Goal: Transaction & Acquisition: Purchase product/service

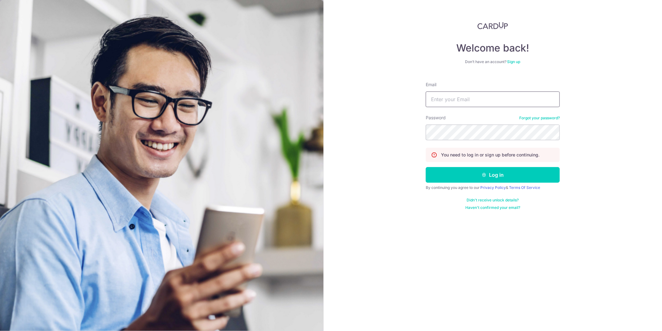
type input "[PERSON_NAME][EMAIL_ADDRESS][DOMAIN_NAME]"
click at [483, 263] on div "Welcome back! Don’t have an account? Sign up Email dennis@steelpro.com.sg Passw…" at bounding box center [493, 165] width 339 height 331
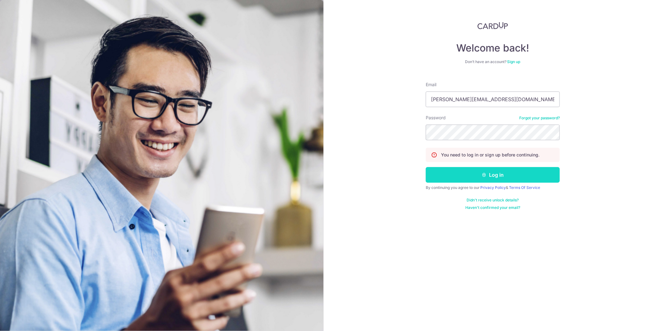
click at [483, 174] on button "Log in" at bounding box center [493, 175] width 134 height 16
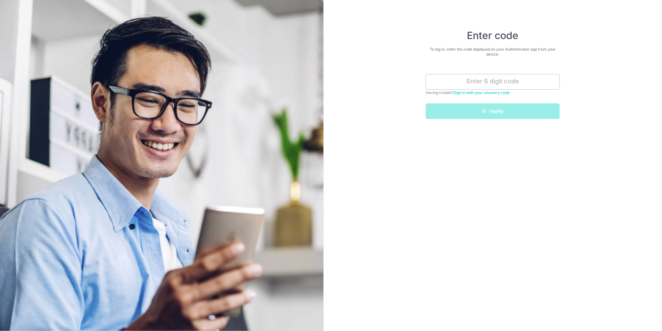
click at [550, 314] on div "Enter code To log in, enter the code displayed on your Authenticator app from y…" at bounding box center [493, 165] width 339 height 331
click at [549, 302] on div "Enter code To log in, enter the code displayed on your Authenticator app from y…" at bounding box center [493, 165] width 339 height 331
click at [424, 11] on div "Enter code To log in, enter the code displayed on your Authenticator app from y…" at bounding box center [493, 165] width 339 height 331
click at [485, 85] on input "text" at bounding box center [493, 82] width 134 height 16
click at [503, 80] on input "text" at bounding box center [493, 82] width 134 height 16
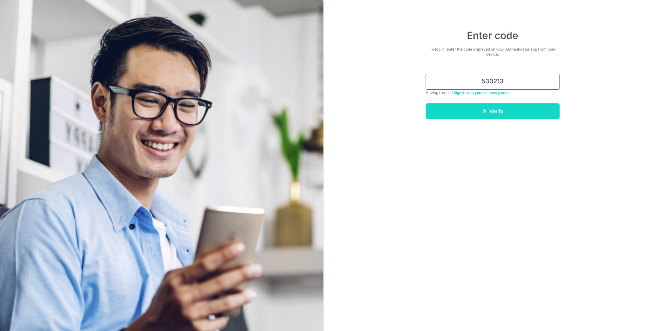
type input "530213"
click at [492, 117] on button "Verify" at bounding box center [493, 111] width 134 height 16
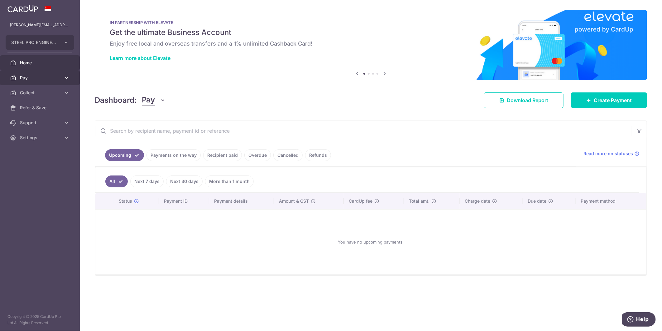
click at [16, 77] on icon at bounding box center [13, 78] width 6 height 6
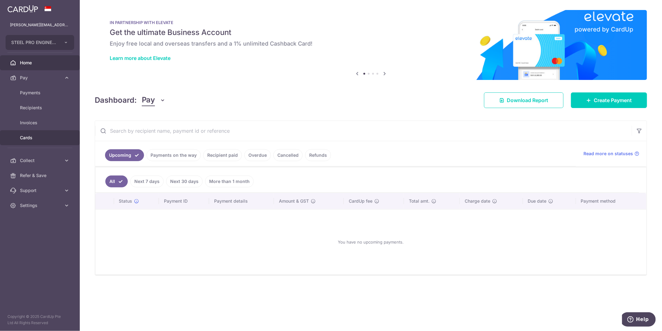
click at [20, 133] on link "Cards" at bounding box center [40, 137] width 80 height 15
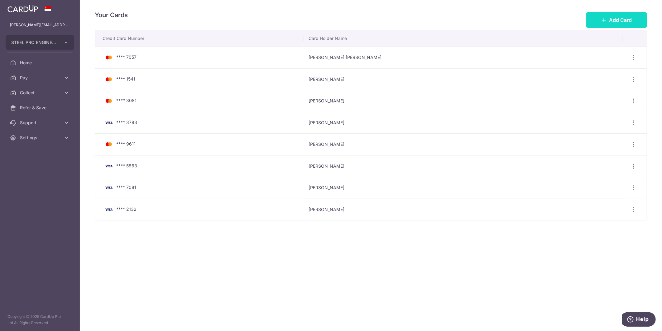
click at [625, 18] on span "Add Card" at bounding box center [620, 19] width 23 height 7
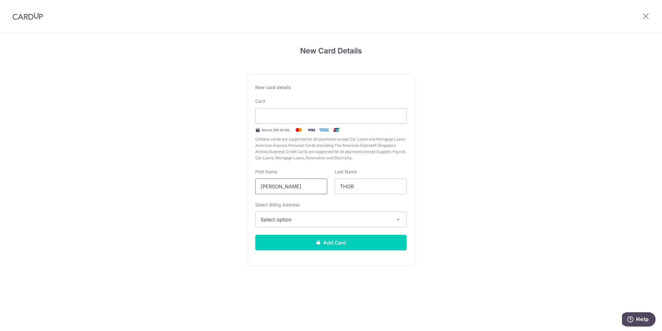
drag, startPoint x: 297, startPoint y: 182, endPoint x: 135, endPoint y: 179, distance: 161.9
click at [135, 179] on div "New Card Details New card details Card Secure 256-bit SSL Citibank cards are su…" at bounding box center [331, 164] width 662 height 262
type input "[PERSON_NAME]"
click at [298, 222] on span "Select option" at bounding box center [326, 219] width 130 height 7
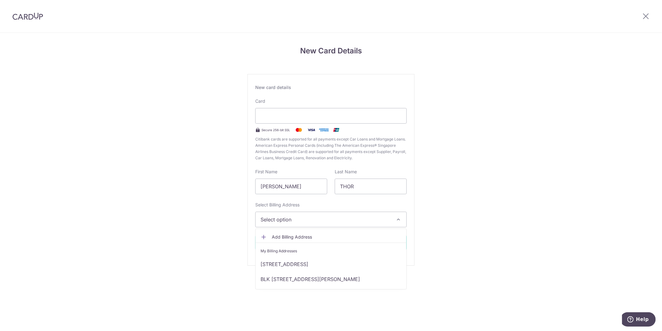
click at [184, 252] on div "New Card Details New card details Card Secure 256-bit SSL Citibank cards are su…" at bounding box center [331, 164] width 662 height 262
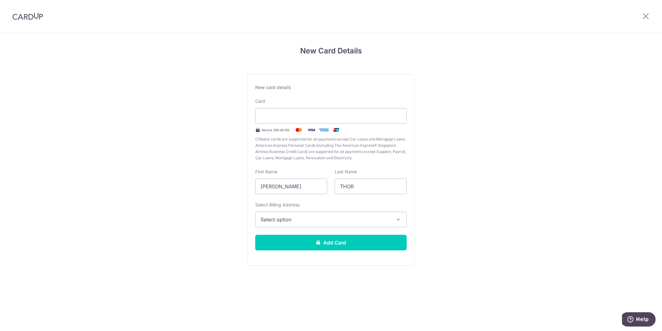
click at [291, 221] on span "Select option" at bounding box center [326, 219] width 130 height 7
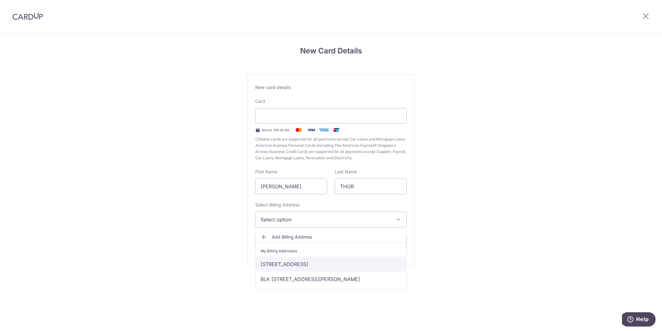
click at [296, 264] on link "6 Defu South Street 1 #05-25 , Singapore 533757, Singapore, Singapore, Singapor…" at bounding box center [331, 263] width 151 height 15
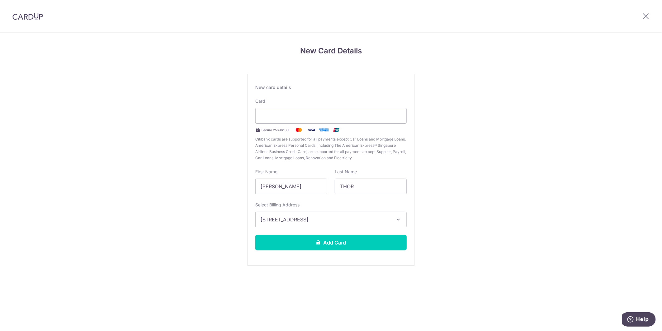
click at [203, 240] on div "New Card Details New card details Card Secure 256-bit SSL Citibank cards are su…" at bounding box center [331, 164] width 662 height 262
click at [283, 223] on button "6 Defu South Street 1 #05-25 , Singapore 533757, Singapore, Singapore, Singapor…" at bounding box center [331, 219] width 152 height 16
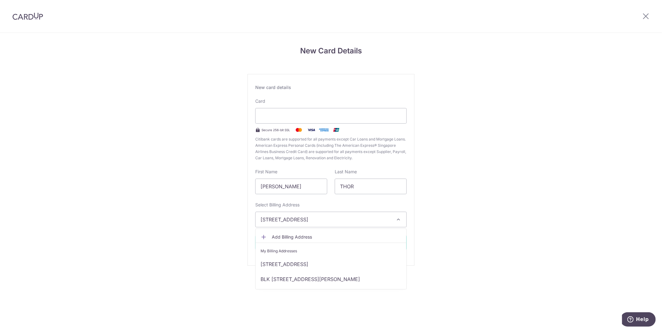
click at [283, 223] on button "6 Defu South Street 1 #05-25 , Singapore 533757, Singapore, Singapore, Singapor…" at bounding box center [331, 219] width 152 height 16
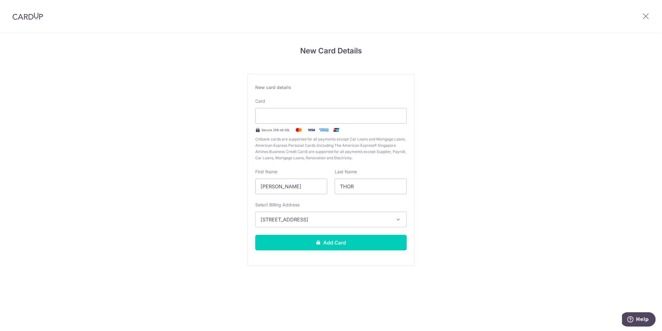
click at [283, 223] on button "6 Defu South Street 1 #05-25 , Singapore 533757, Singapore, Singapore, Singapor…" at bounding box center [331, 219] width 152 height 16
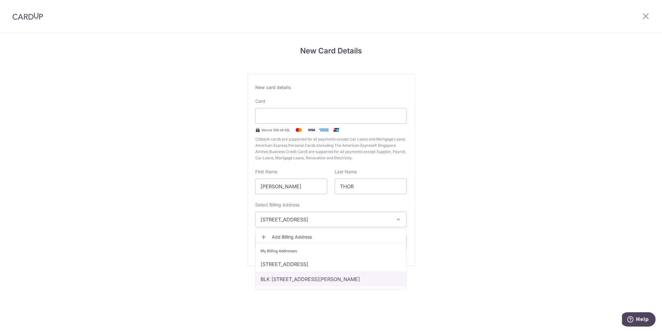
click at [288, 272] on link "BLK 5 #11-144, TECK WHYE AVENUE, Singapore, SINGAPORE, Singapore-680005" at bounding box center [331, 278] width 151 height 15
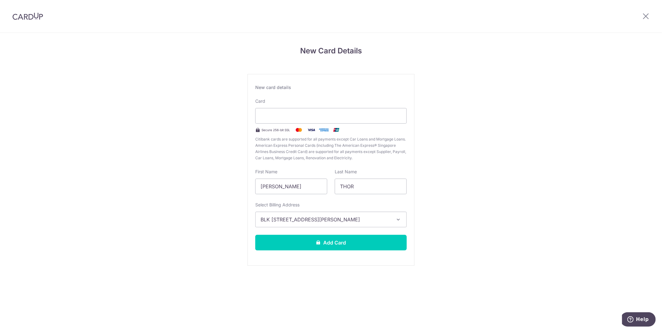
click at [158, 235] on div "New Card Details New card details Card Secure 256-bit SSL Citibank cards are su…" at bounding box center [331, 164] width 662 height 262
click at [562, 201] on div "New Card Details New card details Card Secure 256-bit SSL Citibank cards are su…" at bounding box center [331, 164] width 662 height 262
click at [473, 308] on section "New Card Details New card details Card Secure 256-bit SSL Citibank cards are su…" at bounding box center [331, 182] width 662 height 298
click at [393, 222] on button "BLK 5 #11-144, TECK WHYE AVENUE, Singapore, SINGAPORE, Singapore-680005" at bounding box center [331, 219] width 152 height 16
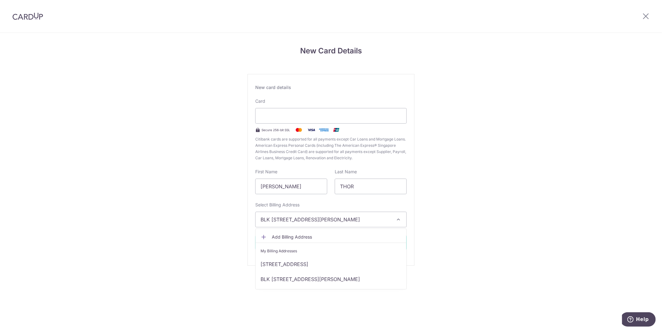
click at [393, 222] on button "BLK 5 #11-144, TECK WHYE AVENUE, Singapore, SINGAPORE, Singapore-680005" at bounding box center [331, 219] width 152 height 16
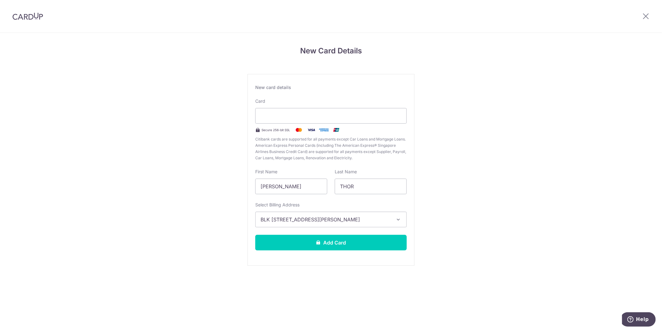
click at [394, 216] on button "BLK 5 #11-144, TECK WHYE AVENUE, Singapore, SINGAPORE, Singapore-680005" at bounding box center [331, 219] width 152 height 16
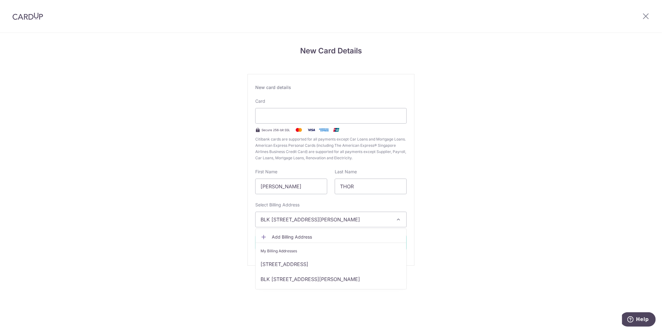
click at [286, 237] on span "Add Billing Address" at bounding box center [337, 237] width 130 height 6
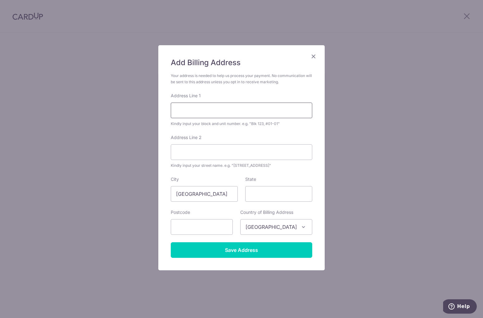
click at [207, 107] on input "Address Line 1" at bounding box center [242, 111] width 142 height 16
type input "1"
type input "435C"
click at [226, 152] on input "Address Line 2" at bounding box center [242, 152] width 142 height 16
paste input "Bukit Batok West Ave 5 #07-950"
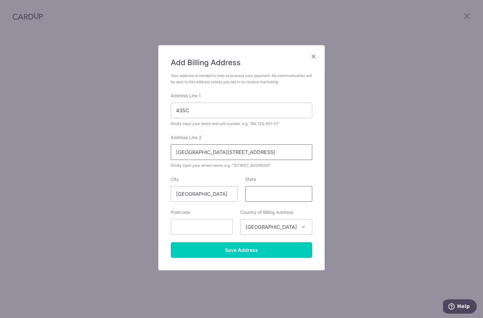
type input "Bukit Batok West Ave 5 #07-950"
click at [261, 200] on input "State" at bounding box center [278, 194] width 67 height 16
click at [270, 197] on input "State" at bounding box center [278, 194] width 67 height 16
click at [223, 231] on input "text" at bounding box center [202, 227] width 62 height 16
type input "653435"
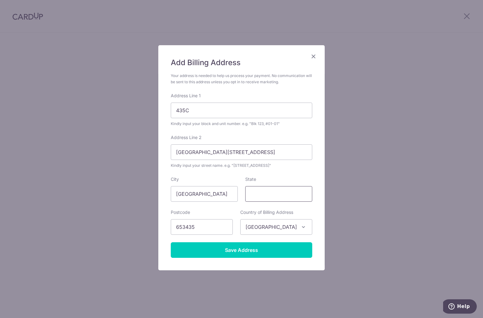
click at [282, 198] on input "State" at bounding box center [278, 194] width 67 height 16
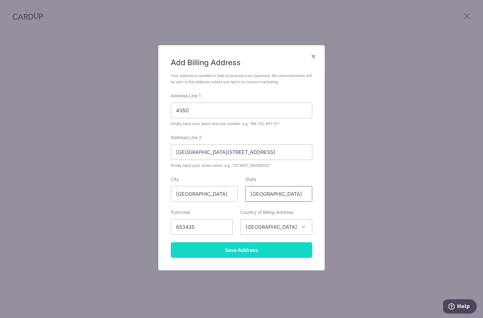
type input "Singapore"
click at [267, 250] on input "Save Address" at bounding box center [242, 250] width 142 height 16
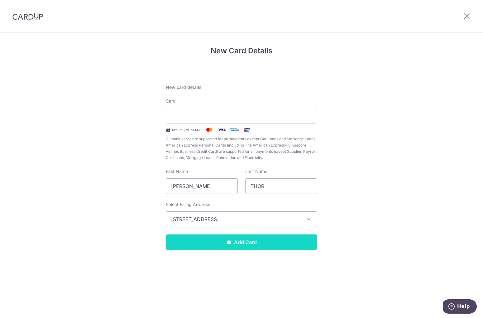
click at [293, 243] on button "Add Card" at bounding box center [242, 243] width 152 height 16
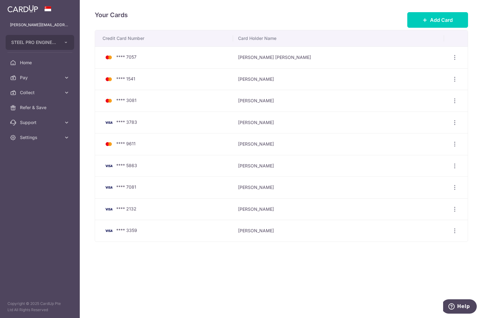
click at [345, 249] on div "Your Cards Add Card Credit Card Number Card Holder Name **** 7057 LEONG LEONG V…" at bounding box center [282, 159] width 404 height 318
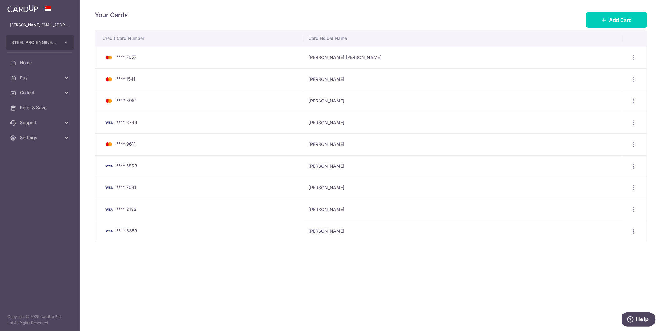
click at [342, 13] on div "Your Cards Add Card" at bounding box center [371, 20] width 553 height 20
click at [414, 285] on div "Your Cards Add Card Credit Card Number Card Holder Name **** 7057 LEONG LEONG V…" at bounding box center [371, 165] width 583 height 331
click at [483, 298] on div "Your Cards Add Card Credit Card Number Card Holder Name **** 7057 LEONG LEONG V…" at bounding box center [371, 165] width 583 height 331
click at [483, 281] on div "Your Cards Add Card Credit Card Number Card Holder Name **** 7057 LEONG LEONG V…" at bounding box center [371, 165] width 583 height 331
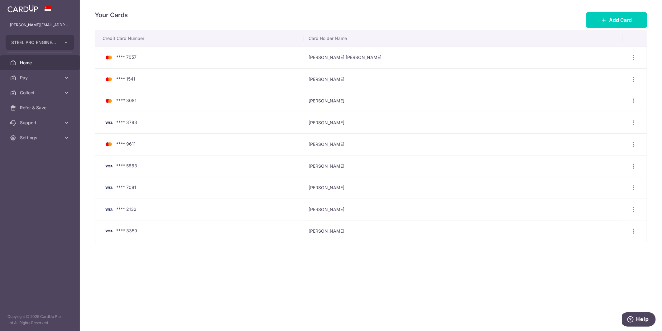
click at [32, 63] on span "Home" at bounding box center [40, 63] width 41 height 6
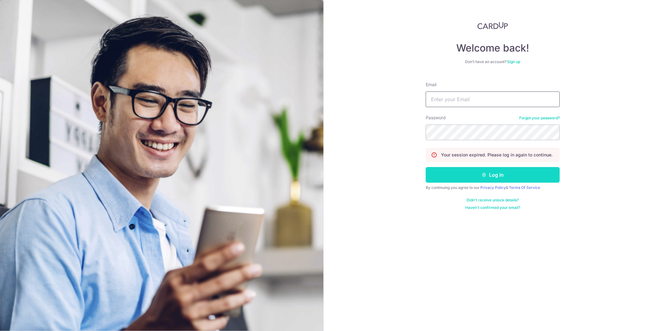
type input "[PERSON_NAME][EMAIL_ADDRESS][DOMAIN_NAME]"
click at [486, 175] on icon "submit" at bounding box center [484, 174] width 5 height 5
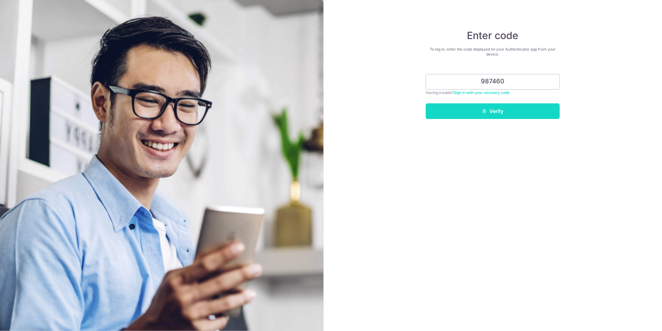
type input "987460"
click at [470, 105] on button "Verify" at bounding box center [493, 111] width 134 height 16
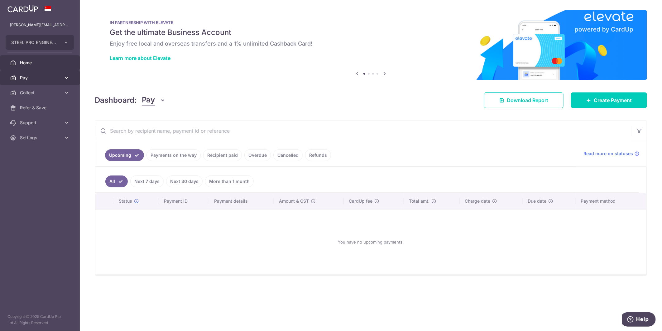
click at [43, 82] on link "Pay" at bounding box center [40, 77] width 80 height 15
click at [56, 94] on span "Payments" at bounding box center [40, 93] width 41 height 6
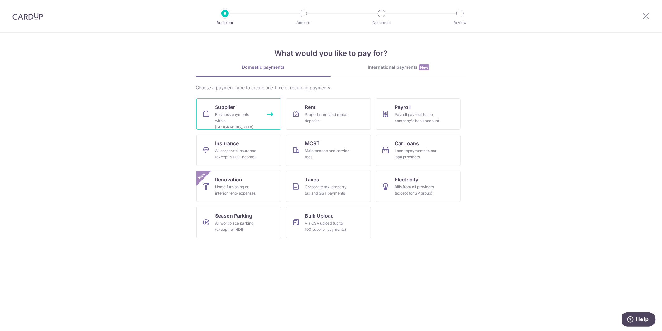
click at [223, 124] on div "Business payments within [GEOGRAPHIC_DATA]" at bounding box center [237, 120] width 45 height 19
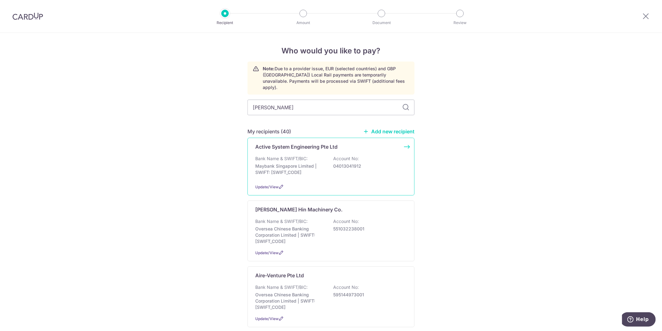
type input "mikas"
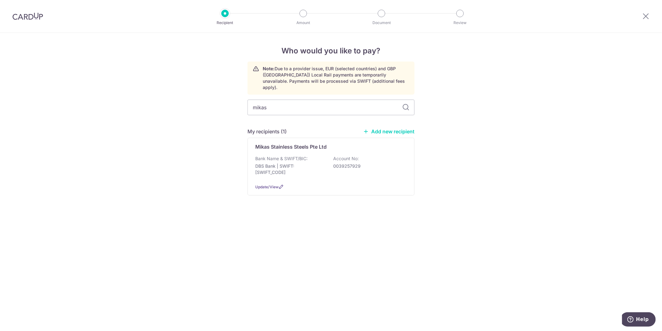
click at [559, 205] on div "Who would you like to pay? Note: Due to a provider issue, EUR (selected countri…" at bounding box center [331, 182] width 662 height 298
click at [294, 155] on p "Bank Name & SWIFT/BIC:" at bounding box center [281, 158] width 52 height 6
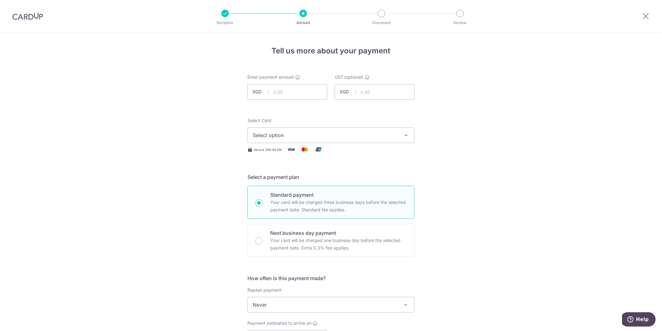
drag, startPoint x: 625, startPoint y: 143, endPoint x: 606, endPoint y: 142, distance: 19.7
click at [625, 143] on div "Tell us more about your payment Enter payment amount SGD GST (optional) SGD Sel…" at bounding box center [331, 336] width 662 height 606
click at [298, 88] on input "text" at bounding box center [288, 92] width 80 height 16
type input "8,715.14"
click at [469, 130] on div "Tell us more about your payment Enter payment amount SGD 8,715.14 8715.14 GST (…" at bounding box center [331, 336] width 662 height 606
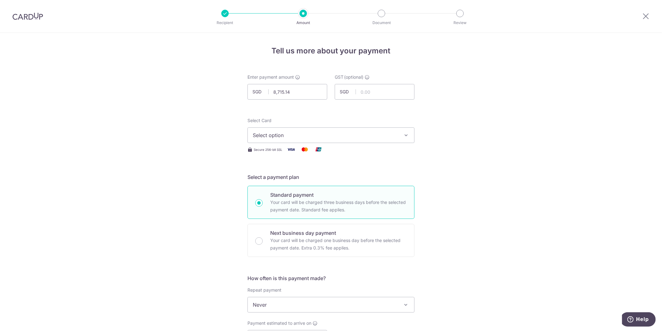
click at [382, 135] on span "Select option" at bounding box center [325, 134] width 145 height 7
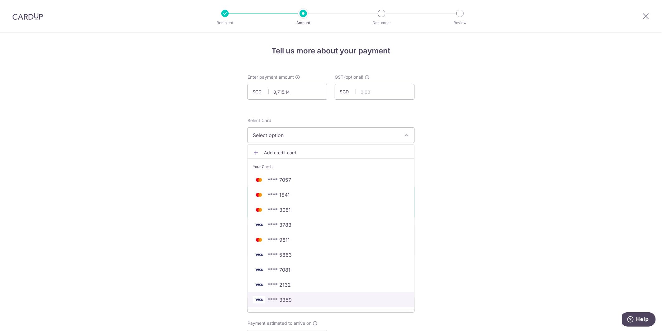
click at [378, 295] on link "**** 3359" at bounding box center [331, 299] width 167 height 15
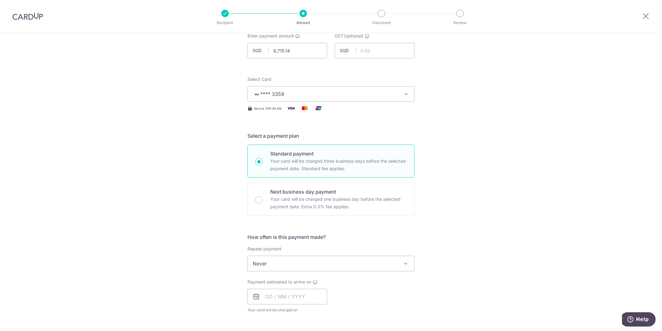
scroll to position [104, 0]
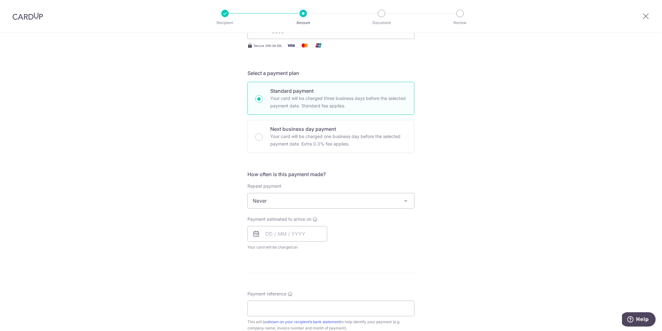
click at [274, 242] on div "Payment estimated to arrive on Your card will be charged on for the first payme…" at bounding box center [288, 233] width 80 height 34
click at [275, 233] on input "text" at bounding box center [288, 234] width 80 height 16
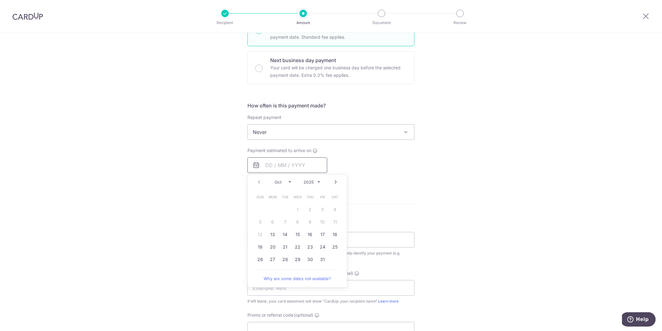
scroll to position [173, 0]
click at [271, 235] on link "13" at bounding box center [273, 234] width 10 height 10
type input "13/10/2025"
click at [172, 256] on div "Tell us more about your payment Enter payment amount SGD 8,715.14 8715.14 GST (…" at bounding box center [331, 163] width 662 height 606
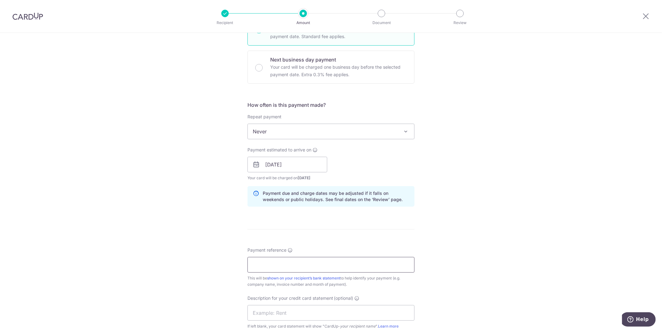
click at [274, 263] on input "Payment reference" at bounding box center [331, 265] width 167 height 16
drag, startPoint x: 570, startPoint y: 167, endPoint x: 505, endPoint y: 158, distance: 65.1
click at [570, 167] on div "Tell us more about your payment Enter payment amount SGD 8,715.14 8715.14 GST (…" at bounding box center [331, 176] width 662 height 632
click at [293, 261] on input "Mikas" at bounding box center [331, 265] width 167 height 16
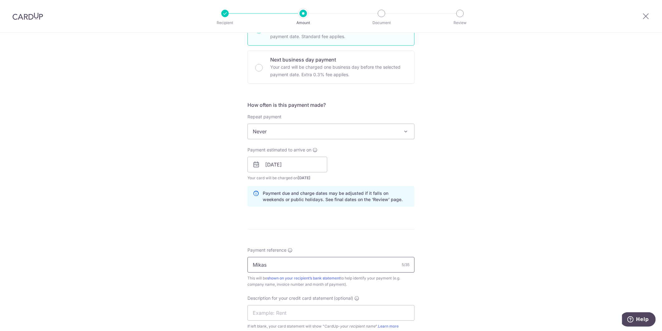
drag, startPoint x: 293, startPoint y: 261, endPoint x: 213, endPoint y: 259, distance: 79.9
click at [213, 259] on div "Tell us more about your payment Enter payment amount SGD 8,715.14 8715.14 GST (…" at bounding box center [331, 176] width 662 height 632
paste input "May 2025 SOA"
drag, startPoint x: 268, startPoint y: 264, endPoint x: 275, endPoint y: 262, distance: 8.0
click at [275, 262] on input "Mikas May 2025 SOA" at bounding box center [331, 265] width 167 height 16
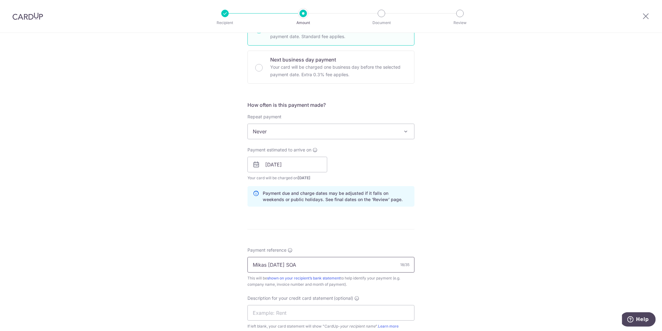
scroll to position [334, 0]
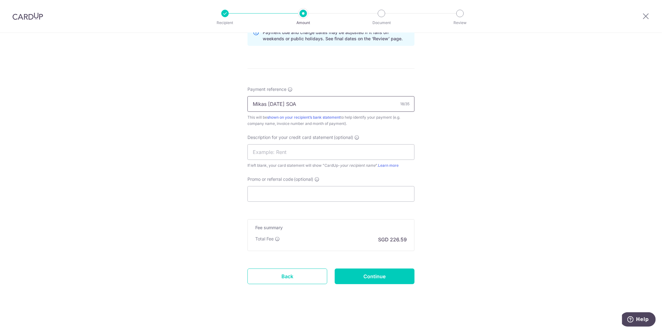
type input "Mikas Jul 2025 SOA"
drag, startPoint x: 291, startPoint y: 135, endPoint x: 283, endPoint y: 150, distance: 16.9
click at [291, 137] on span "Description for your credit card statement" at bounding box center [291, 137] width 86 height 6
click at [283, 150] on input "text" at bounding box center [331, 152] width 167 height 16
drag, startPoint x: 316, startPoint y: 108, endPoint x: 190, endPoint y: 120, distance: 126.6
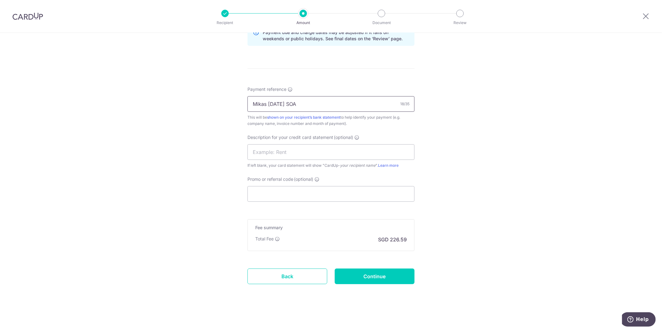
click at [190, 120] on div "Tell us more about your payment Enter payment amount SGD 8,715.14 8715.14 GST (…" at bounding box center [331, 15] width 662 height 632
click at [264, 154] on input "text" at bounding box center [331, 152] width 167 height 16
paste input "Mikas Jul 2025"
click at [279, 151] on input "Mikas Jul 2025" at bounding box center [331, 152] width 167 height 16
click at [279, 150] on input "Mikas Jul 2025" at bounding box center [331, 152] width 167 height 16
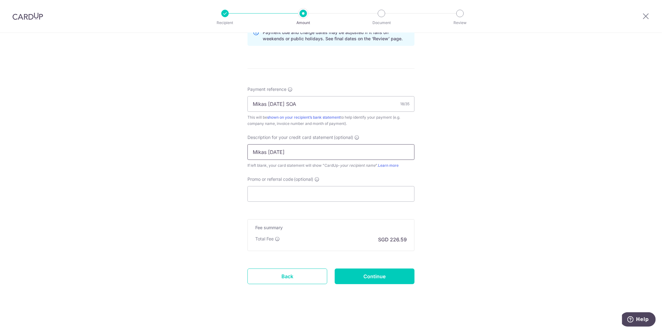
click at [281, 148] on input "Mikas Jul 2025" at bounding box center [331, 152] width 167 height 16
type input "Mikas Jul 2025"
click at [274, 197] on input "Promo or referral code (optional)" at bounding box center [331, 194] width 167 height 16
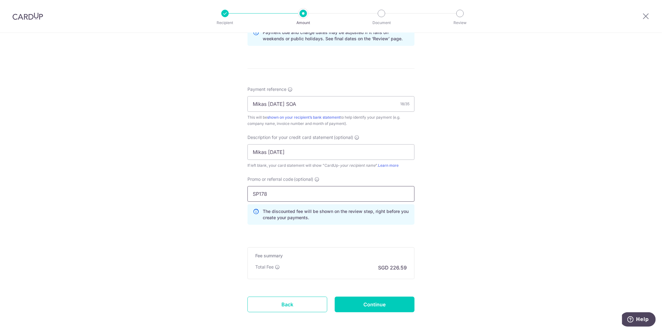
type input "SP178"
click at [138, 166] on div "Tell us more about your payment Enter payment amount SGD 8,715.14 8715.14 GST (…" at bounding box center [331, 29] width 662 height 660
click at [385, 308] on input "Continue" at bounding box center [375, 304] width 80 height 16
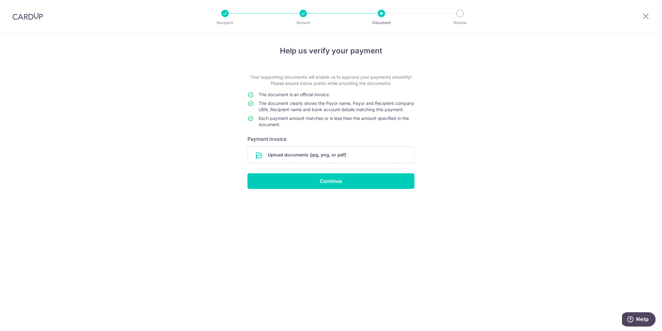
click at [351, 143] on h6 "Payment invoice" at bounding box center [331, 138] width 167 height 7
click at [347, 158] on input "file" at bounding box center [331, 155] width 167 height 16
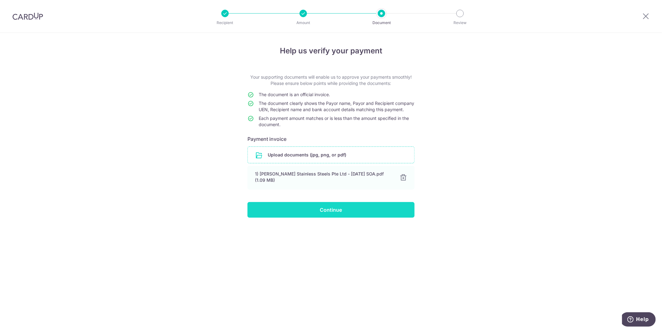
click at [361, 210] on input "Continue" at bounding box center [331, 210] width 167 height 16
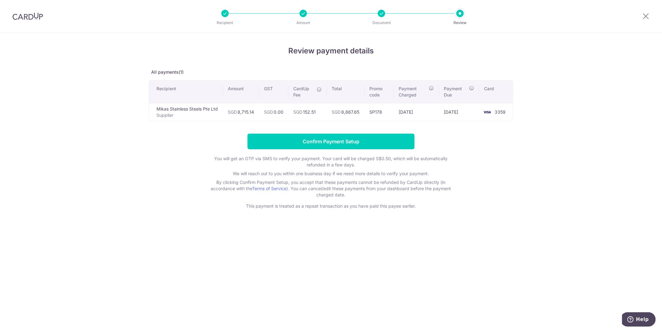
click at [390, 284] on div "Review payment details All payments(1) Recipient Amount GST CardUp Fee Total Pr…" at bounding box center [331, 182] width 662 height 298
click at [503, 191] on form "Confirm Payment Setup You will get an OTP via SMS to verify your payment. Your …" at bounding box center [331, 170] width 365 height 75
click at [428, 221] on div "Review payment details All payments(1) Recipient Amount GST CardUp Fee Total Pr…" at bounding box center [331, 182] width 662 height 298
click at [473, 301] on div "Review payment details All payments(1) Recipient Amount GST CardUp Fee Total Pr…" at bounding box center [331, 182] width 662 height 298
click at [500, 181] on form "Confirm Payment Setup You will get an OTP via SMS to verify your payment. Your …" at bounding box center [331, 170] width 365 height 75
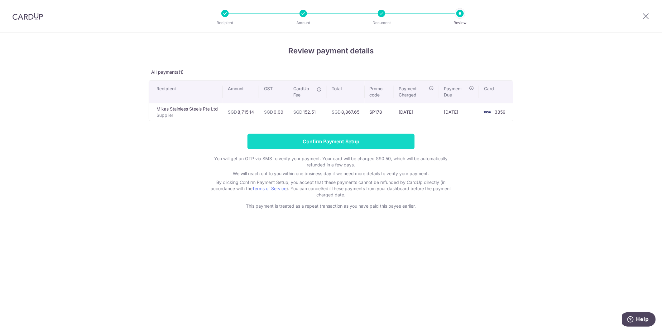
click at [326, 144] on input "Confirm Payment Setup" at bounding box center [331, 141] width 167 height 16
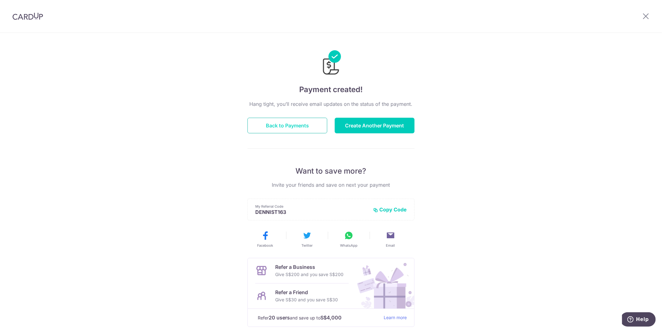
click at [292, 127] on button "Back to Payments" at bounding box center [288, 126] width 80 height 16
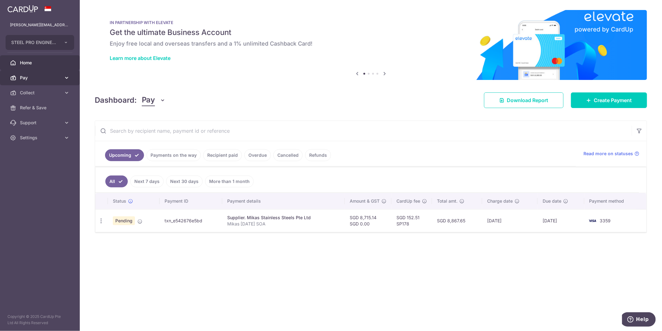
click at [26, 74] on link "Pay" at bounding box center [40, 77] width 80 height 15
click at [42, 90] on span "Payments" at bounding box center [40, 93] width 41 height 6
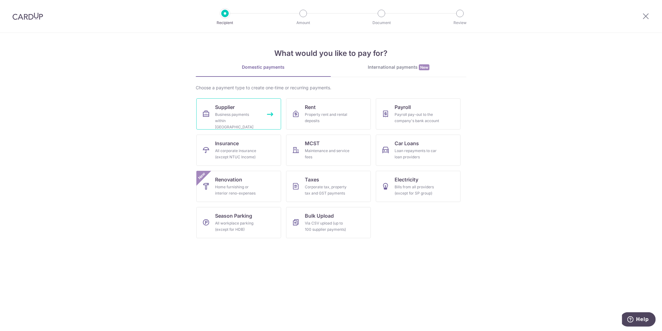
click at [231, 104] on span "Supplier" at bounding box center [225, 106] width 20 height 7
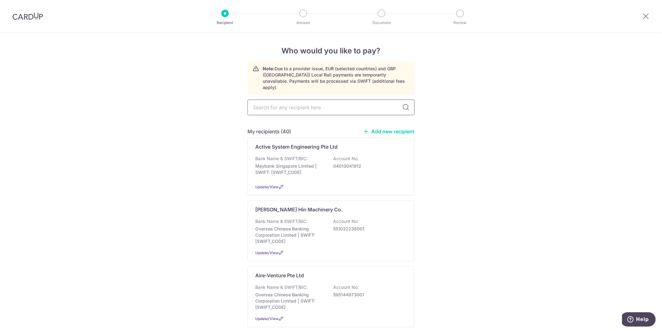
click at [301, 101] on input "text" at bounding box center [331, 107] width 167 height 16
type input "unitr"
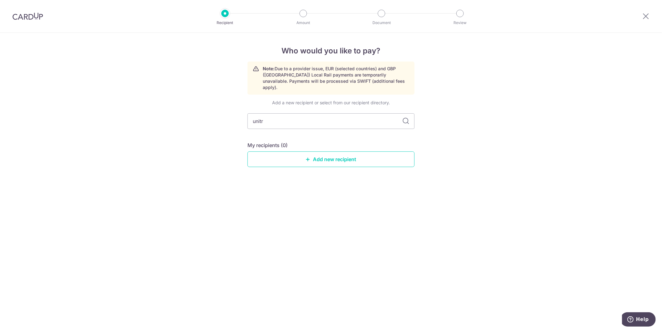
type input "unit"
type input "uni"
type input "u"
type input "Uni"
drag, startPoint x: 317, startPoint y: 145, endPoint x: 319, endPoint y: 150, distance: 6.1
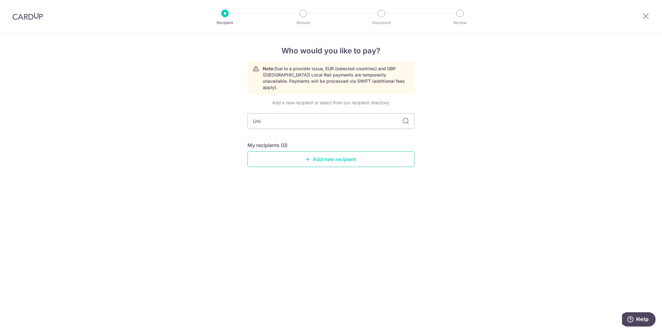
click at [319, 151] on link "Add new recipient" at bounding box center [331, 159] width 167 height 16
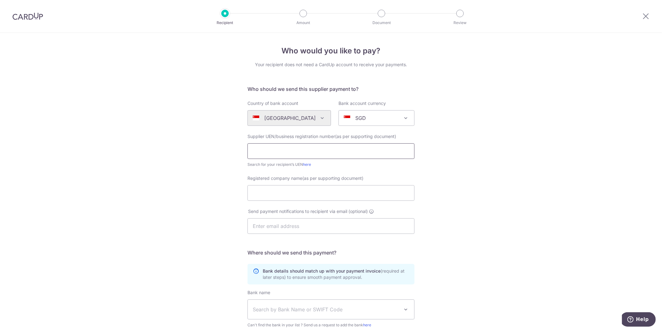
click at [305, 154] on input "text" at bounding box center [331, 151] width 167 height 16
click at [180, 170] on div "Who would you like to pay? Your recipient does not need a CardUp account to rec…" at bounding box center [331, 222] width 662 height 378
click at [281, 185] on input "Registered company name(as per supporting document)" at bounding box center [331, 193] width 167 height 16
type input "U"
type input "UNITRIO TRADING PTE LTD"
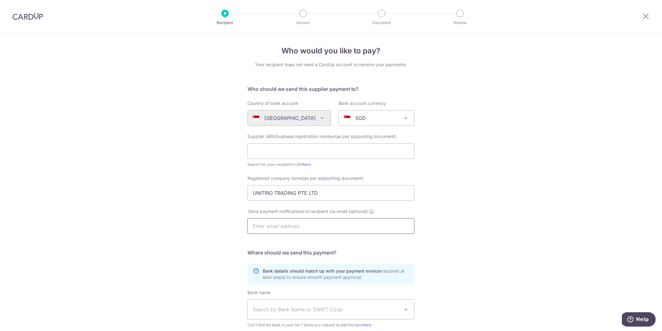
click at [272, 221] on input "text" at bounding box center [331, 226] width 167 height 16
click at [187, 254] on div "Who would you like to pay? Your recipient does not need a CardUp account to rec…" at bounding box center [331, 222] width 662 height 378
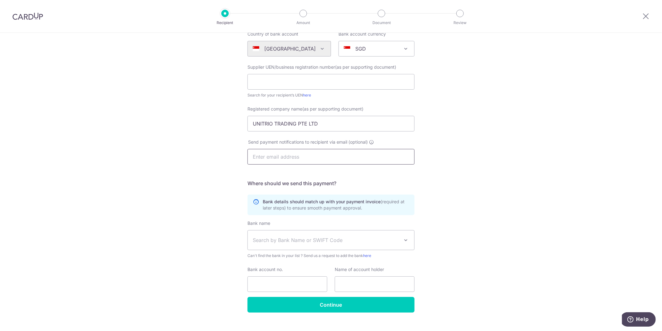
click at [263, 159] on input "text" at bounding box center [331, 157] width 167 height 16
type input "E"
type input "email@unitrio.com"
click at [271, 240] on span "Search by Bank Name or SWIFT Code" at bounding box center [326, 239] width 147 height 7
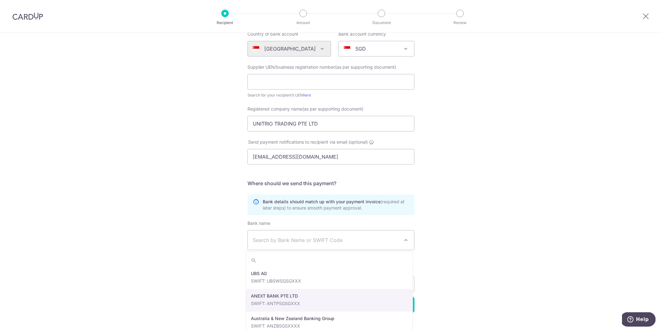
click at [121, 256] on div "Who would you like to pay? Your recipient does not need a CardUp account to rec…" at bounding box center [331, 153] width 662 height 378
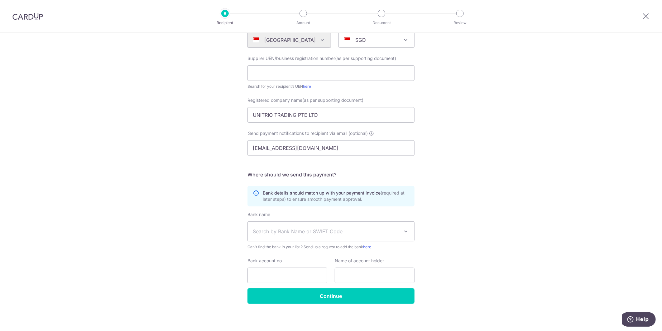
scroll to position [80, 0]
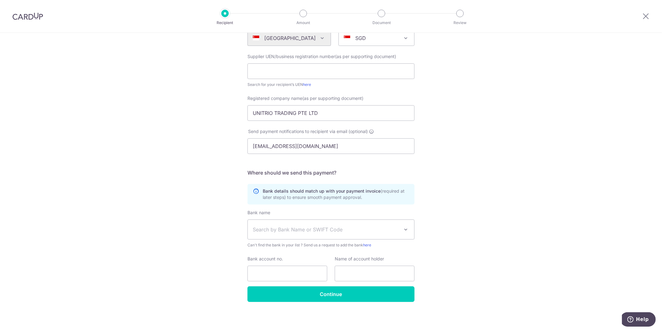
click at [605, 182] on div "Who would you like to pay? Your recipient does not need a CardUp account to rec…" at bounding box center [331, 142] width 662 height 378
click at [468, 193] on div "Who would you like to pay? Your recipient does not need a CardUp account to rec…" at bounding box center [331, 142] width 662 height 378
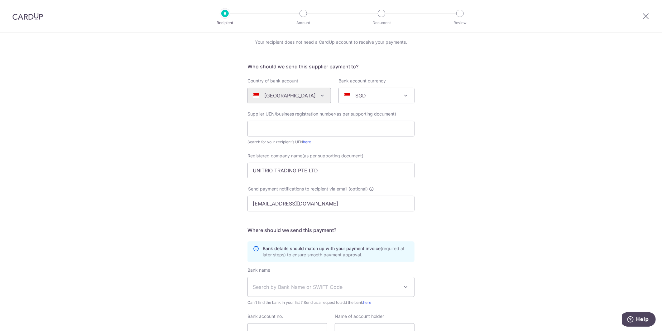
scroll to position [0, 0]
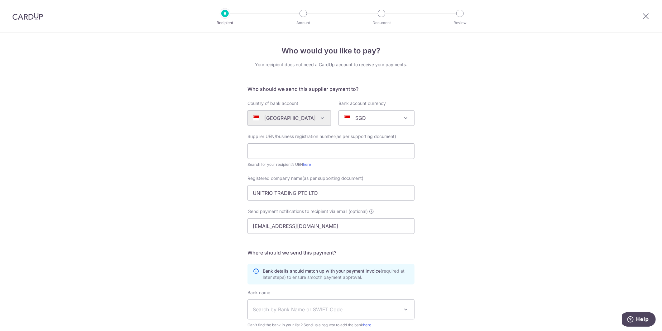
click at [32, 11] on div at bounding box center [28, 16] width 56 height 32
click at [33, 19] on img at bounding box center [27, 15] width 31 height 7
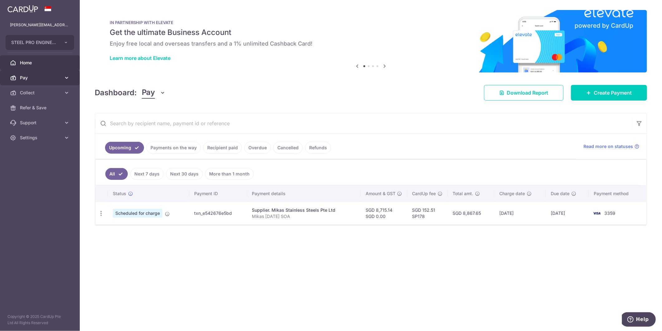
click at [52, 78] on span "Pay" at bounding box center [40, 78] width 41 height 6
click at [54, 97] on link "Payments" at bounding box center [40, 92] width 80 height 15
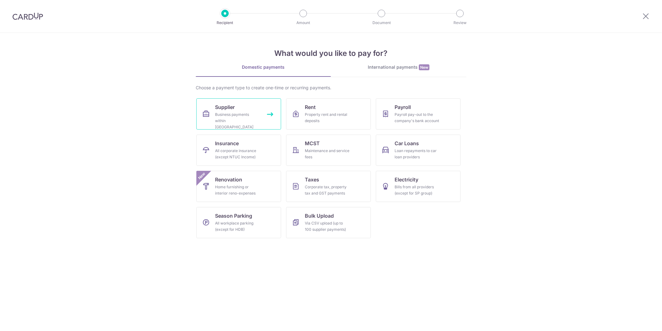
click at [247, 116] on div "Business payments within [GEOGRAPHIC_DATA]" at bounding box center [237, 120] width 45 height 19
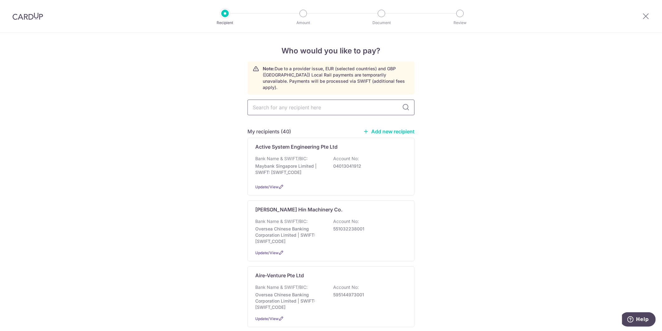
click at [318, 102] on input "text" at bounding box center [331, 107] width 167 height 16
type input "sun"
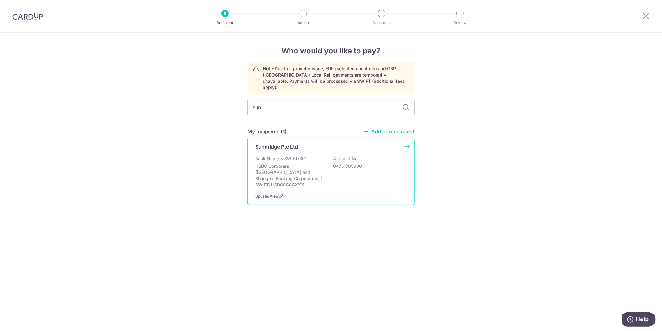
click at [319, 164] on p "HSBC Corporate ([GEOGRAPHIC_DATA] and Shanghai Banking Corporation) | SWIFT: HS…" at bounding box center [290, 175] width 70 height 25
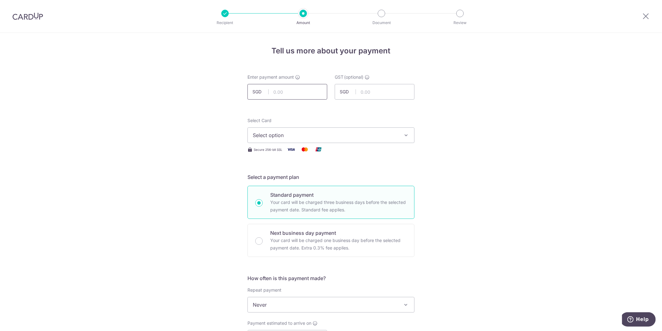
click at [292, 94] on input "text" at bounding box center [288, 92] width 80 height 16
type input "6,824.49"
click at [77, 128] on div "Tell us more about your payment Enter payment amount SGD 6,824.49 6824.49 GST (…" at bounding box center [331, 336] width 662 height 606
click at [488, 235] on div "Tell us more about your payment Enter payment amount SGD 6,824.49 6824.49 GST (…" at bounding box center [331, 336] width 662 height 606
drag, startPoint x: 16, startPoint y: 16, endPoint x: 359, endPoint y: 36, distance: 343.7
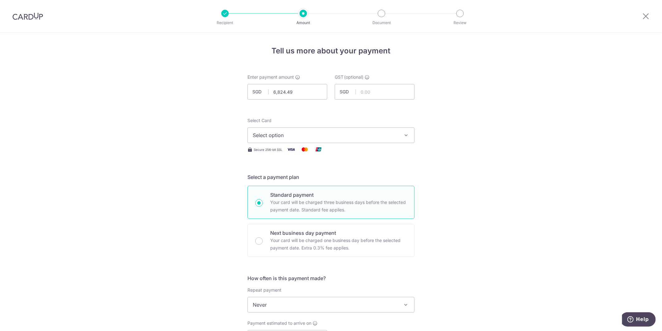
click at [16, 16] on img at bounding box center [27, 15] width 31 height 7
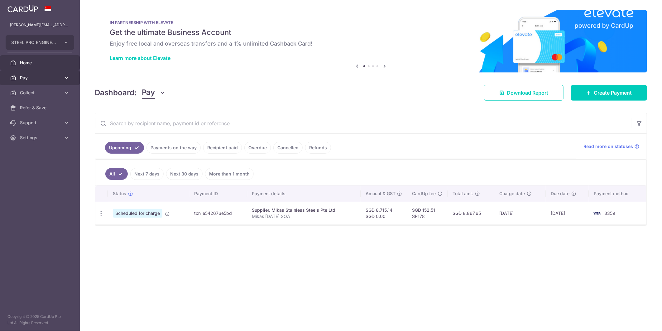
click at [44, 80] on span "Pay" at bounding box center [40, 78] width 41 height 6
click at [51, 97] on link "Payments" at bounding box center [40, 92] width 80 height 15
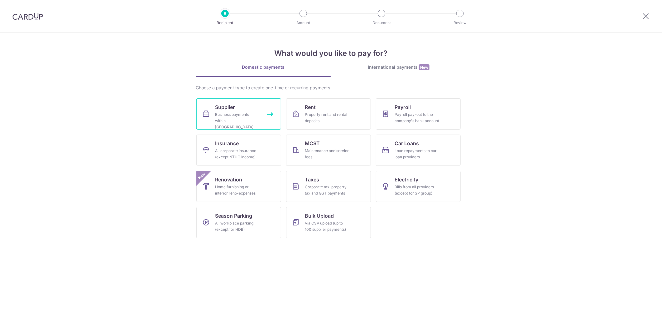
click at [233, 100] on link "Supplier Business payments within [GEOGRAPHIC_DATA]" at bounding box center [239, 113] width 85 height 31
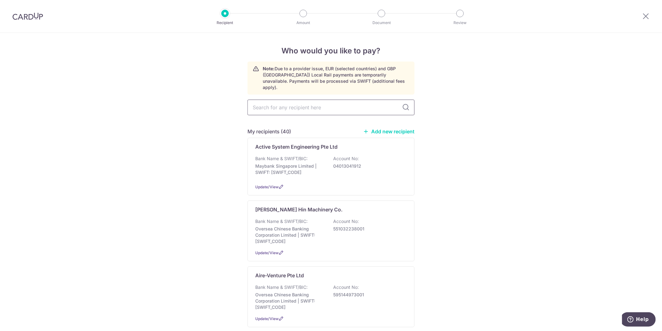
click at [356, 106] on input "text" at bounding box center [331, 107] width 167 height 16
type input "[PERSON_NAME]"
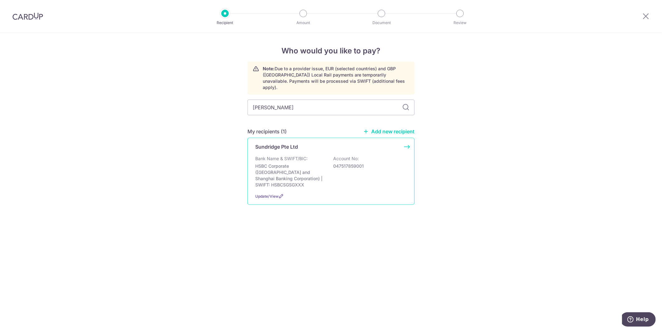
click at [359, 174] on div "Bank Name & SWIFT/BIC: HSBC Corporate (Hongkong and Shanghai Banking Corporatio…" at bounding box center [331, 171] width 152 height 32
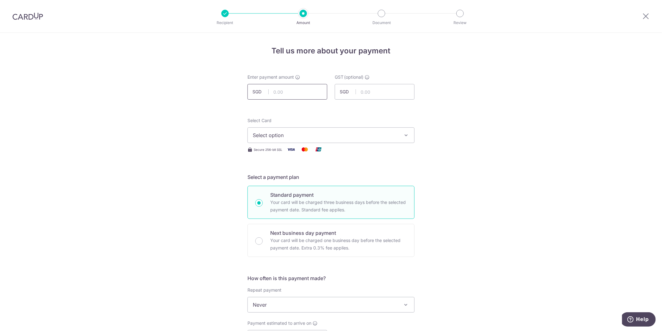
click at [310, 86] on input "text" at bounding box center [288, 92] width 80 height 16
type input "3,728.89"
click at [530, 165] on div "Tell us more about your payment Enter payment amount SGD 3,728.89 3728.89 GST (…" at bounding box center [331, 336] width 662 height 606
click at [355, 136] on span "Select option" at bounding box center [325, 134] width 145 height 7
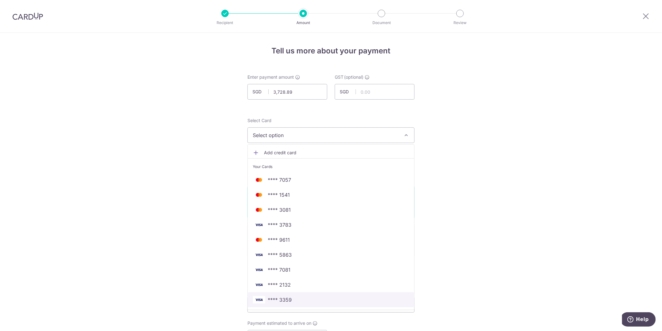
click at [325, 295] on link "**** 3359" at bounding box center [331, 299] width 167 height 15
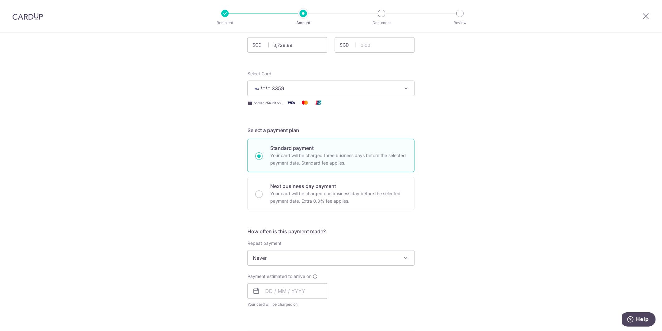
scroll to position [104, 0]
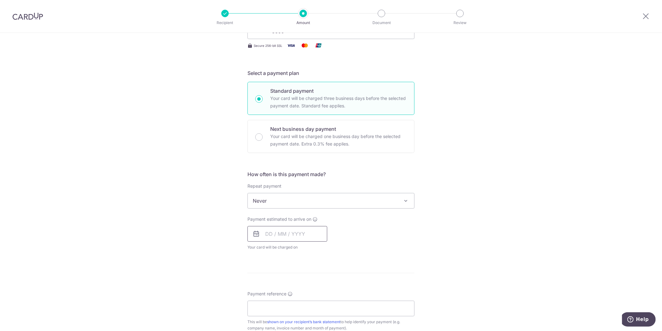
click at [288, 233] on input "text" at bounding box center [288, 234] width 80 height 16
click at [274, 304] on link "13" at bounding box center [273, 303] width 10 height 10
type input "[DATE]"
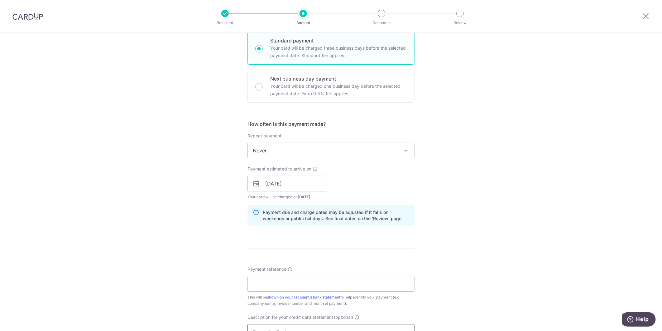
scroll to position [208, 0]
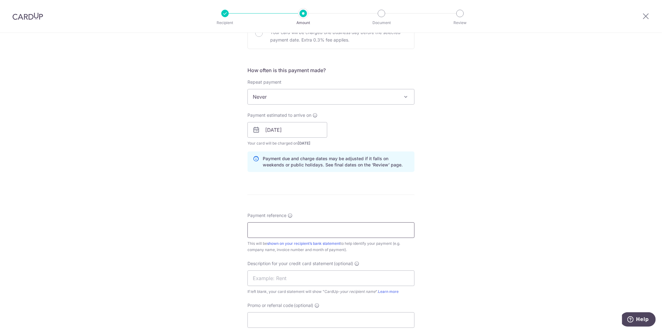
click at [320, 227] on input "Payment reference" at bounding box center [331, 230] width 167 height 16
click at [322, 232] on input "Payment reference" at bounding box center [331, 230] width 167 height 16
type input "Sundridge Jul 25 SOA"
click at [283, 276] on input "text" at bounding box center [331, 278] width 167 height 16
drag, startPoint x: 322, startPoint y: 232, endPoint x: 175, endPoint y: 218, distance: 147.0
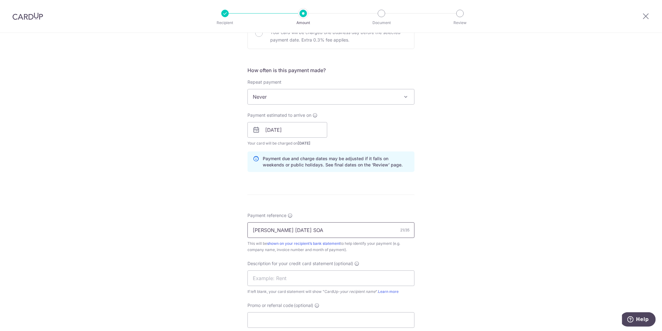
click at [175, 218] on div "Tell us more about your payment Enter payment amount SGD 3,728.89 3728.89 GST (…" at bounding box center [331, 141] width 662 height 632
click at [280, 274] on input "text" at bounding box center [331, 278] width 167 height 16
paste input "Sundridge Jul 2"
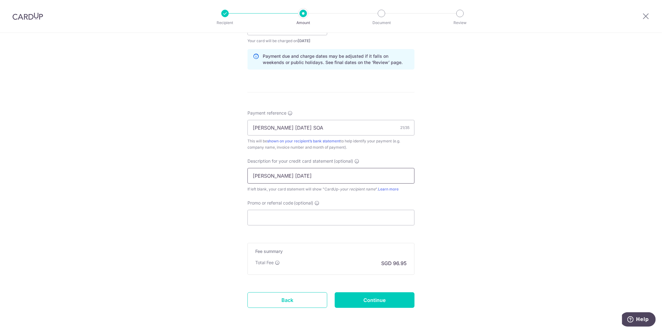
scroll to position [312, 0]
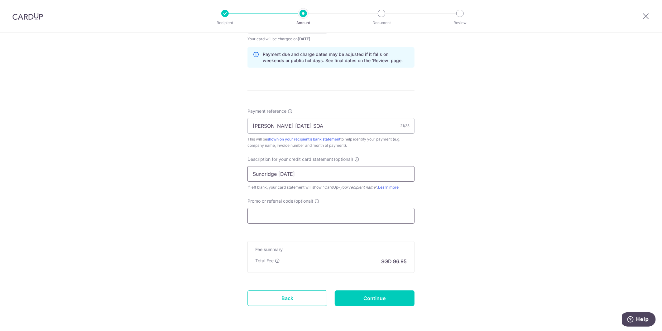
type input "Sundridge [DATE]"
click at [300, 216] on input "Promo or referral code (optional)" at bounding box center [331, 216] width 167 height 16
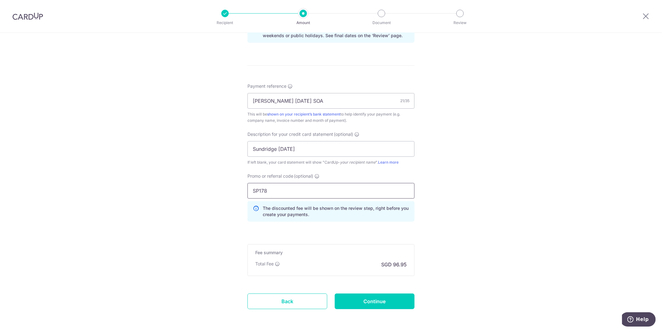
scroll to position [362, 0]
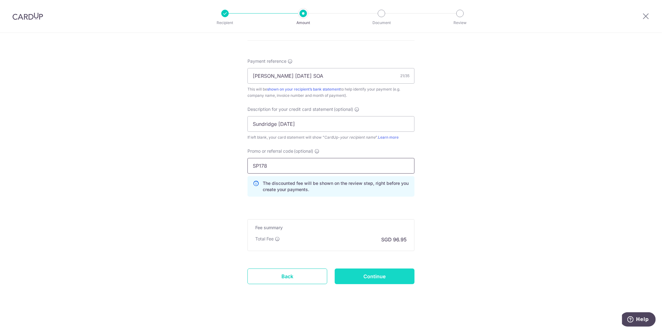
type input "SP178"
click at [383, 269] on input "Continue" at bounding box center [375, 276] width 80 height 16
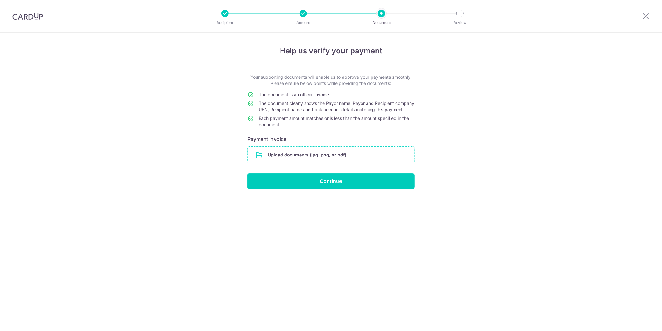
click at [310, 161] on input "file" at bounding box center [331, 155] width 167 height 16
click at [341, 158] on input "file" at bounding box center [331, 155] width 167 height 16
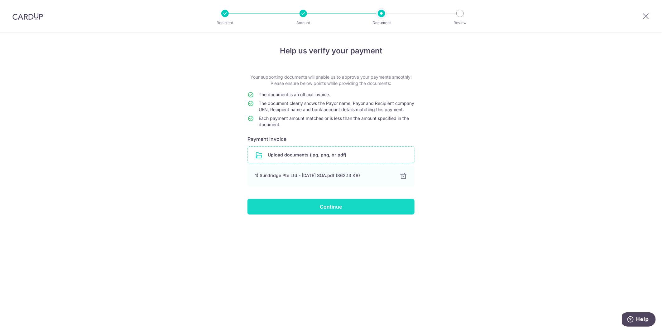
click at [348, 214] on input "Continue" at bounding box center [331, 207] width 167 height 16
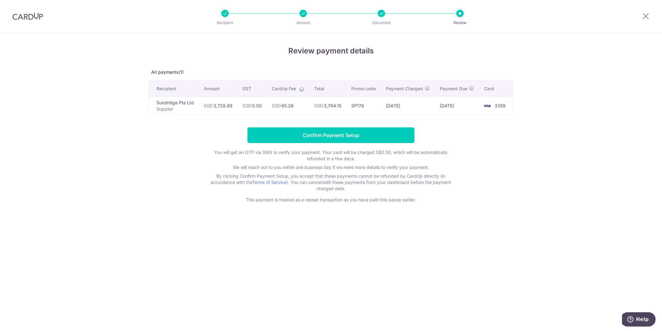
click at [535, 203] on div "Review payment details All payments(1) Recipient Amount GST CardUp Fee Total Pr…" at bounding box center [331, 182] width 662 height 298
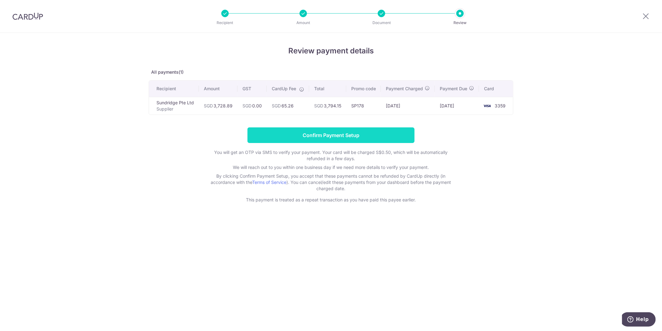
click at [317, 141] on input "Confirm Payment Setup" at bounding box center [331, 135] width 167 height 16
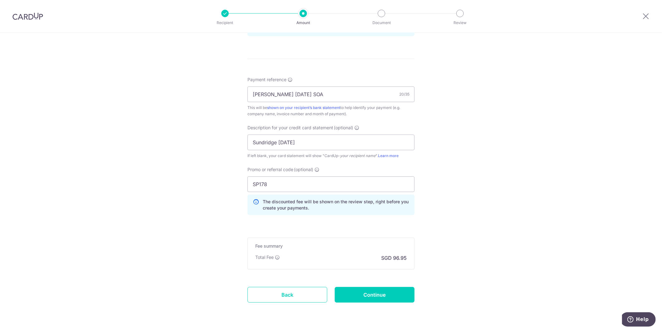
scroll to position [381, 0]
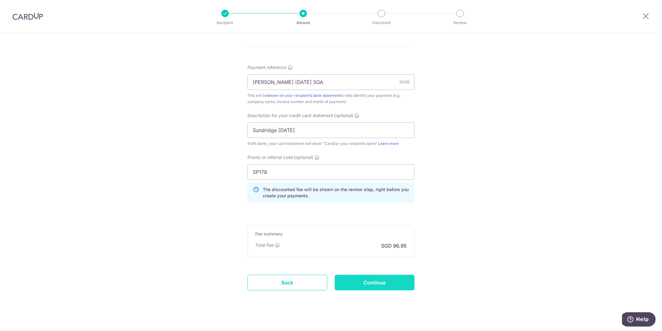
click at [397, 285] on input "Continue" at bounding box center [375, 282] width 80 height 16
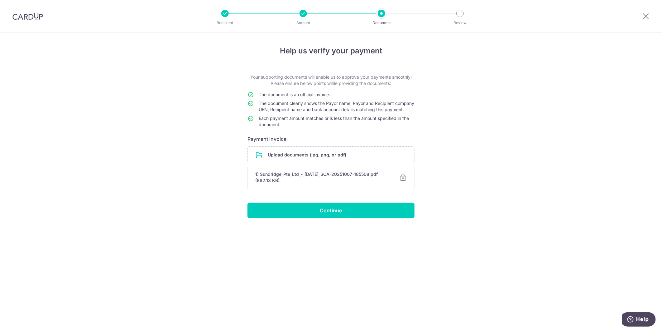
click at [331, 207] on form "Your supporting documents will enable us to approve your payments smoothly! Ple…" at bounding box center [331, 146] width 167 height 144
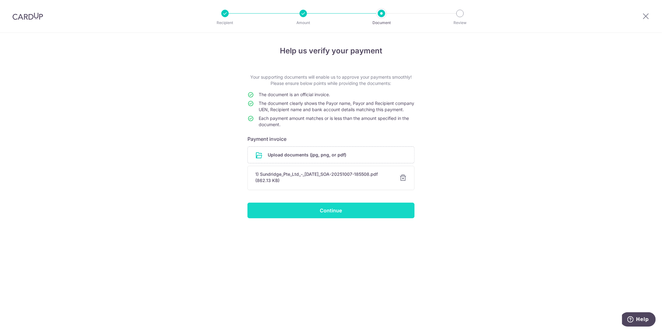
click at [331, 216] on input "Continue" at bounding box center [331, 210] width 167 height 16
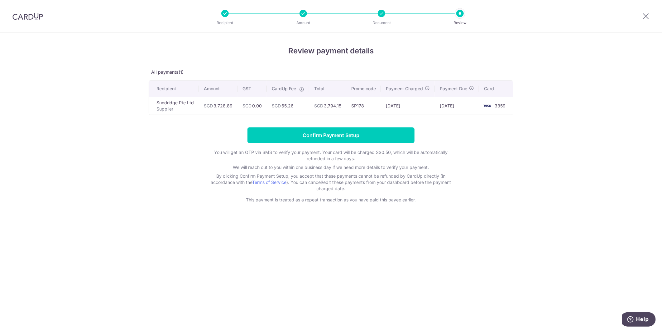
drag, startPoint x: 579, startPoint y: 212, endPoint x: 576, endPoint y: 211, distance: 3.2
click at [579, 212] on div "Review payment details All payments(1) Recipient Amount GST CardUp Fee Total Pr…" at bounding box center [331, 182] width 662 height 298
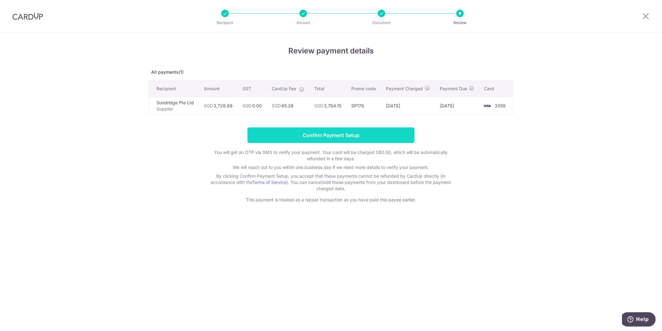
click at [354, 143] on input "Confirm Payment Setup" at bounding box center [331, 135] width 167 height 16
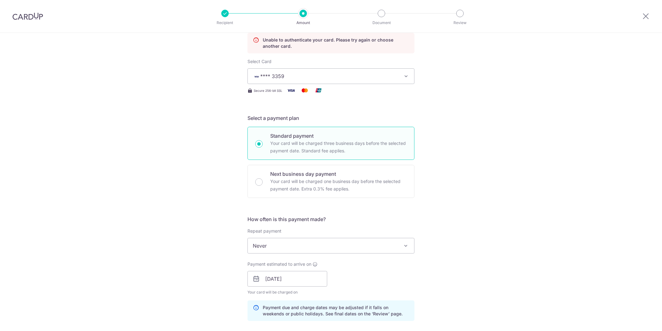
click at [167, 195] on div "Tell us more about your payment Enter payment amount SGD 3,728.89 3728.89 GST (…" at bounding box center [331, 290] width 662 height 685
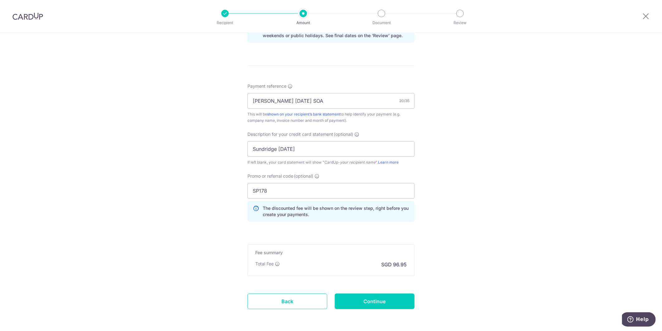
scroll to position [388, 0]
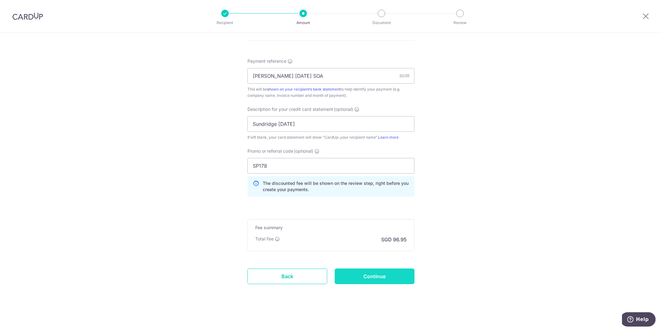
click at [371, 275] on input "Continue" at bounding box center [375, 276] width 80 height 16
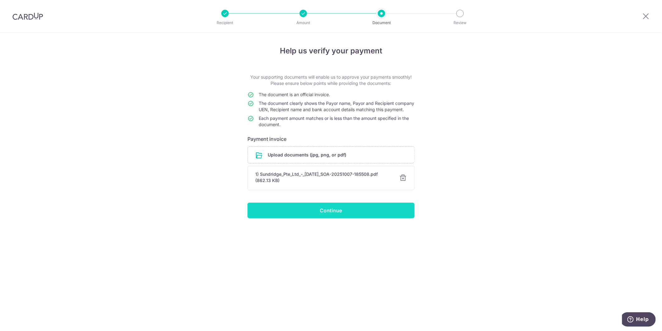
click at [376, 217] on input "Continue" at bounding box center [331, 210] width 167 height 16
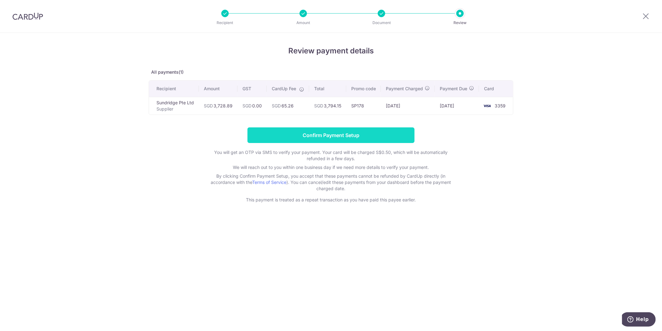
click at [376, 137] on input "Confirm Payment Setup" at bounding box center [331, 135] width 167 height 16
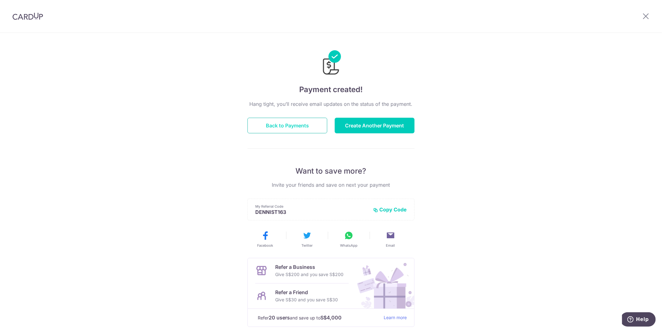
click at [312, 125] on button "Back to Payments" at bounding box center [288, 126] width 80 height 16
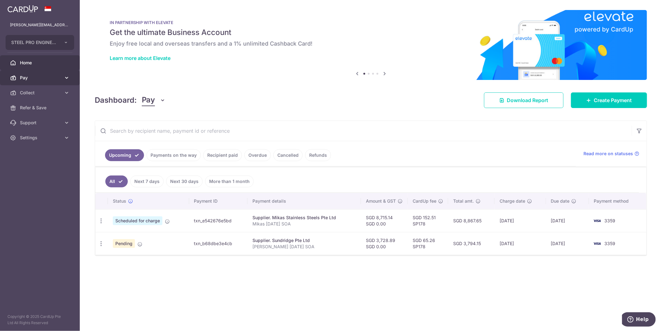
click at [45, 72] on link "Pay" at bounding box center [40, 77] width 80 height 15
click at [33, 91] on span "Payments" at bounding box center [40, 93] width 41 height 6
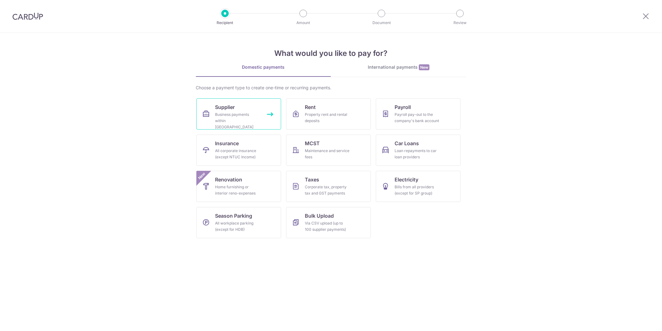
click at [246, 123] on div "Business payments within [GEOGRAPHIC_DATA]" at bounding box center [237, 120] width 45 height 19
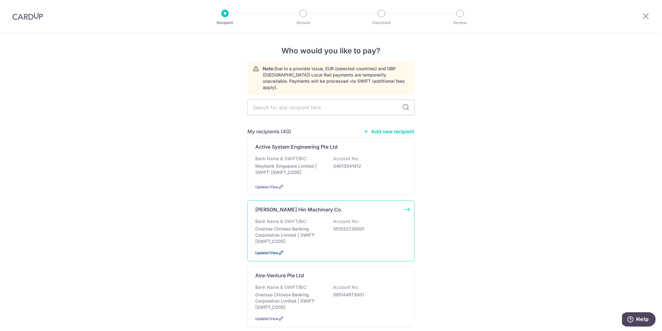
click at [279, 250] on icon at bounding box center [281, 252] width 5 height 5
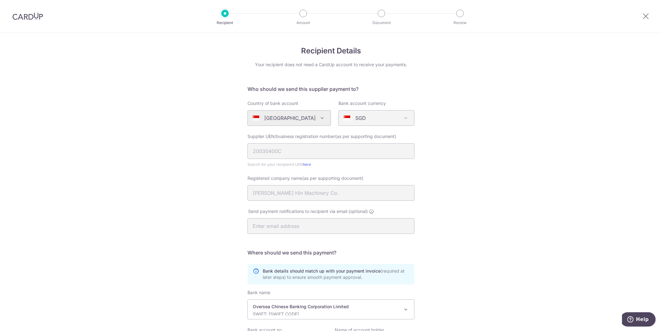
scroll to position [71, 0]
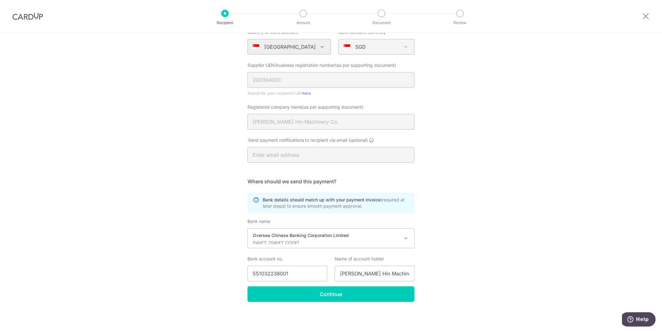
click at [338, 237] on p "Oversea Chinese Banking Corporation Limited" at bounding box center [326, 235] width 147 height 6
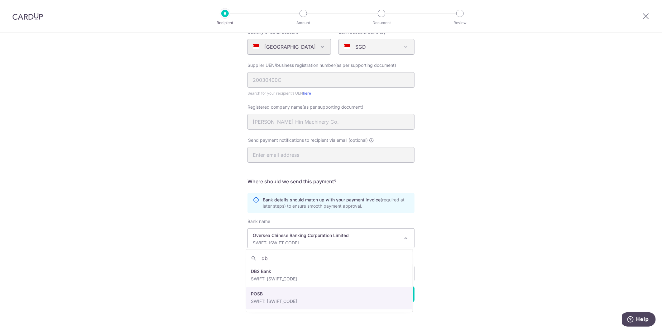
scroll to position [0, 0]
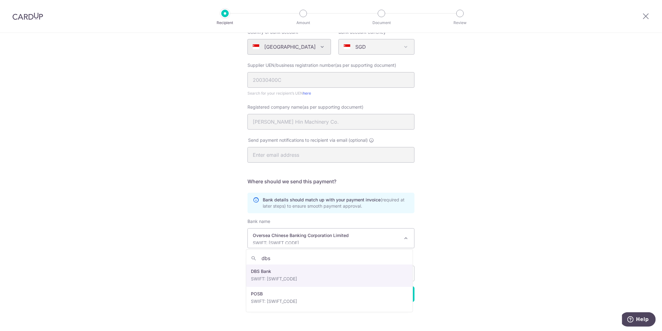
type input "dbs"
select select "6"
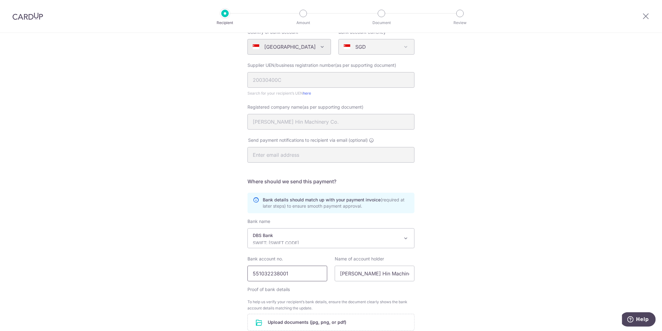
drag, startPoint x: 291, startPoint y: 270, endPoint x: 149, endPoint y: 258, distance: 142.8
click at [149, 258] on div "Recipient Details Your recipient does not need a CardUp account to receive your…" at bounding box center [331, 181] width 662 height 439
drag, startPoint x: 347, startPoint y: 279, endPoint x: 465, endPoint y: 281, distance: 118.5
click at [465, 281] on div "Recipient Details Your recipient does not need a CardUp account to receive your…" at bounding box center [331, 181] width 662 height 439
drag, startPoint x: 300, startPoint y: 272, endPoint x: 49, endPoint y: 234, distance: 253.6
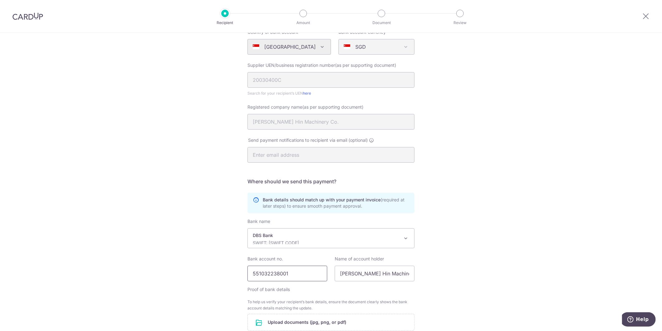
click at [49, 234] on div "Recipient Details Your recipient does not need a CardUp account to receive your…" at bounding box center [331, 181] width 662 height 439
type input "0721161923"
click at [86, 216] on div "Recipient Details Your recipient does not need a CardUp account to receive your…" at bounding box center [331, 181] width 662 height 439
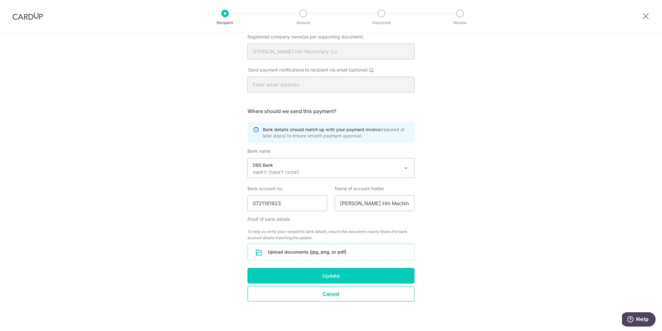
click at [309, 254] on input "file" at bounding box center [331, 252] width 167 height 16
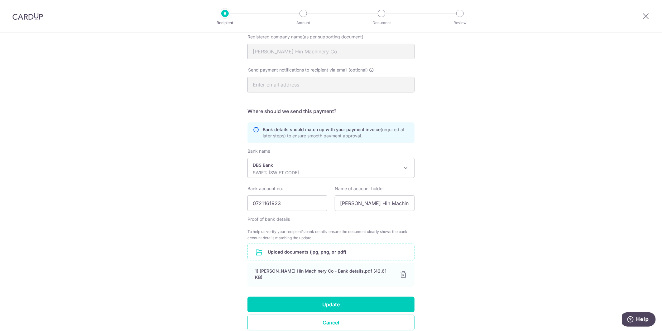
click at [485, 260] on div "Recipient Details Your recipient does not need a CardUp account to receive your…" at bounding box center [331, 125] width 662 height 468
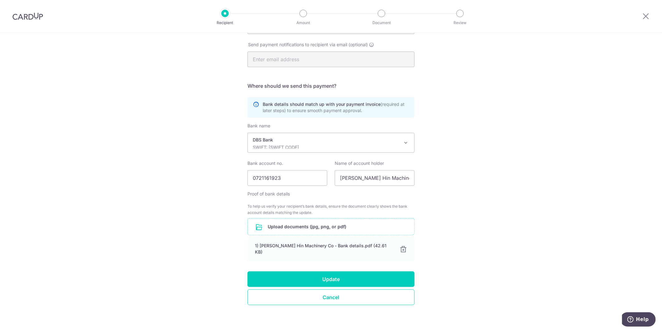
scroll to position [167, 0]
click at [360, 273] on button "Update" at bounding box center [331, 279] width 167 height 16
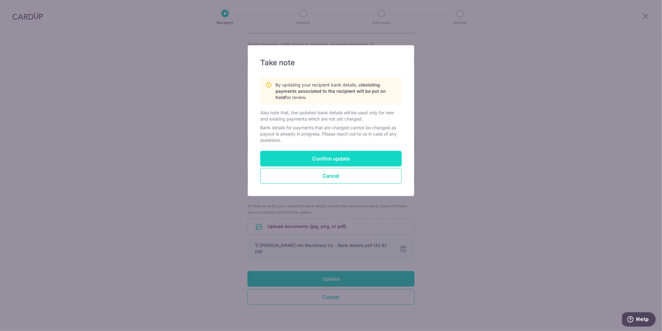
click at [344, 160] on button "Confirm update" at bounding box center [331, 159] width 142 height 16
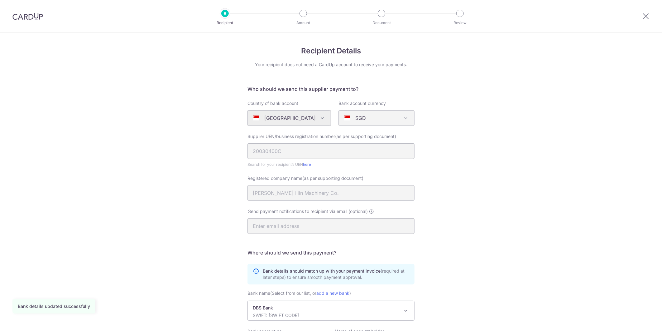
scroll to position [72, 0]
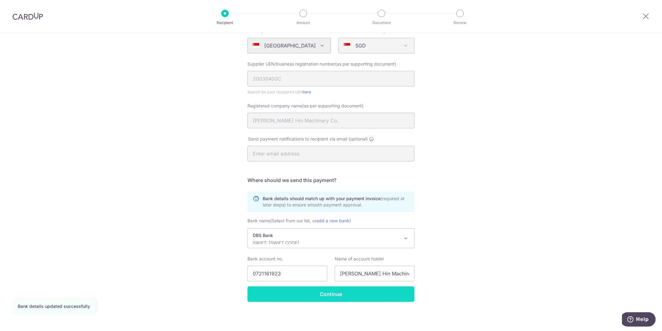
click at [341, 294] on input "Continue" at bounding box center [331, 294] width 167 height 16
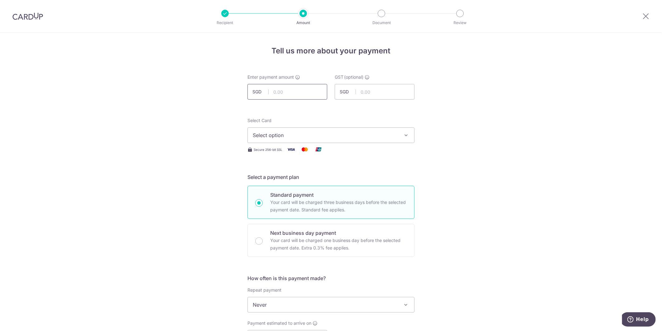
click at [274, 89] on input "text" at bounding box center [288, 92] width 80 height 16
click at [275, 87] on input "text" at bounding box center [288, 92] width 80 height 16
type input "6,131.38"
click at [91, 120] on div "Tell us more about your payment Enter payment amount SGD 6,131.38 6131.38 GST (…" at bounding box center [331, 336] width 662 height 606
click at [288, 134] on span "Select option" at bounding box center [325, 134] width 145 height 7
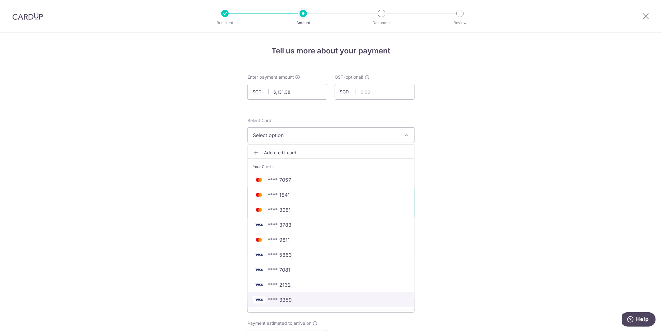
click at [285, 300] on span "**** 3359" at bounding box center [280, 299] width 24 height 7
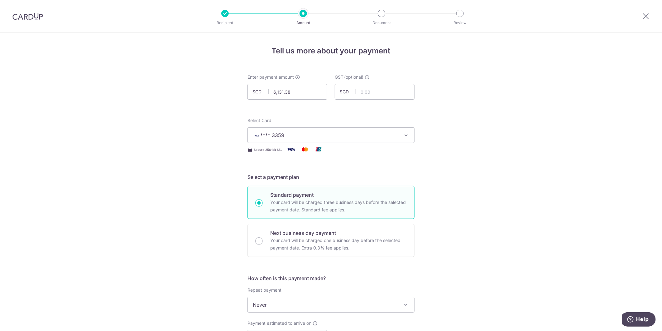
click at [504, 287] on div "Tell us more about your payment Enter payment amount SGD 6,131.38 6131.38 GST (…" at bounding box center [331, 336] width 662 height 606
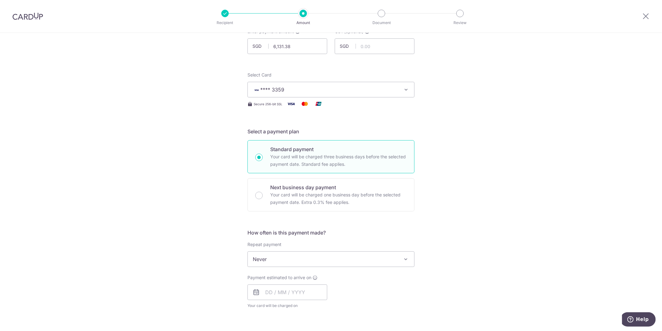
scroll to position [69, 0]
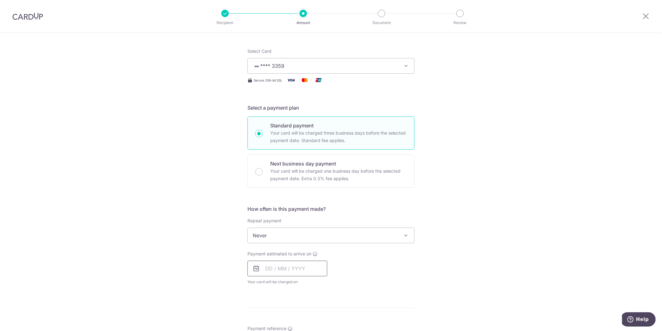
click at [292, 267] on input "text" at bounding box center [288, 268] width 80 height 16
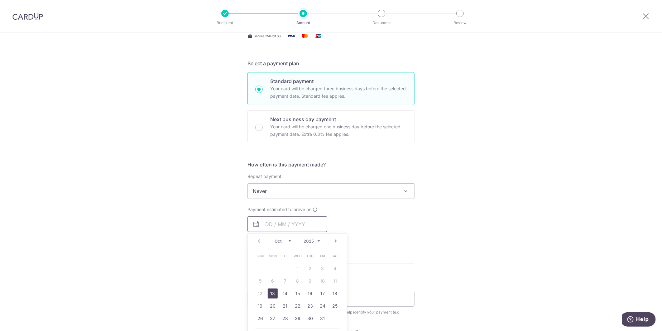
scroll to position [173, 0]
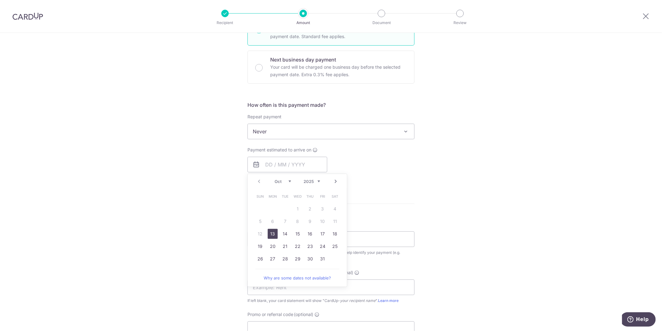
click at [271, 233] on link "13" at bounding box center [273, 234] width 10 height 10
type input "[DATE]"
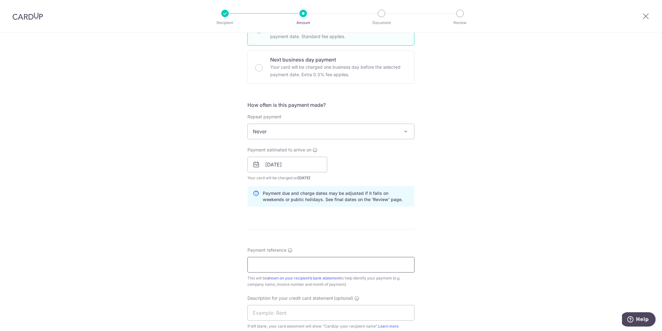
click at [270, 258] on input "Payment reference" at bounding box center [331, 265] width 167 height 16
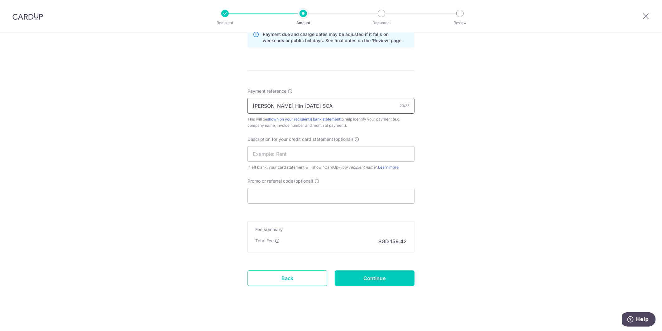
scroll to position [334, 0]
drag, startPoint x: 321, startPoint y: 107, endPoint x: 104, endPoint y: 88, distance: 217.9
click at [104, 88] on div "Tell us more about your payment Enter payment amount SGD 6,131.38 6131.38 GST (…" at bounding box center [331, 15] width 662 height 632
type input "[PERSON_NAME] Hin [DATE] SOA"
click at [271, 153] on input "text" at bounding box center [331, 152] width 167 height 16
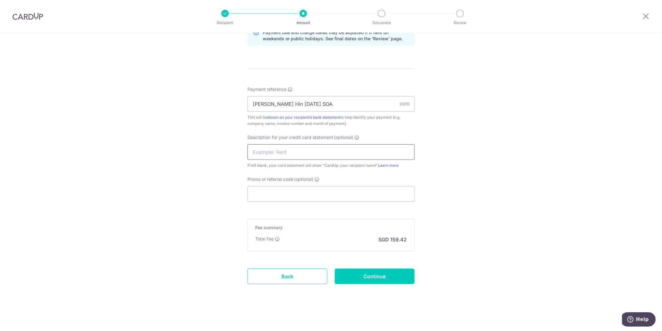
paste input "[PERSON_NAME] Hin Ju"
drag, startPoint x: 281, startPoint y: 152, endPoint x: 203, endPoint y: 146, distance: 78.2
click at [203, 146] on div "Tell us more about your payment Enter payment amount SGD 6,131.38 6131.38 GST (…" at bounding box center [331, 15] width 662 height 632
type input "ACH [DATE] SOA"
click at [288, 198] on input "Promo or referral code (optional)" at bounding box center [331, 194] width 167 height 16
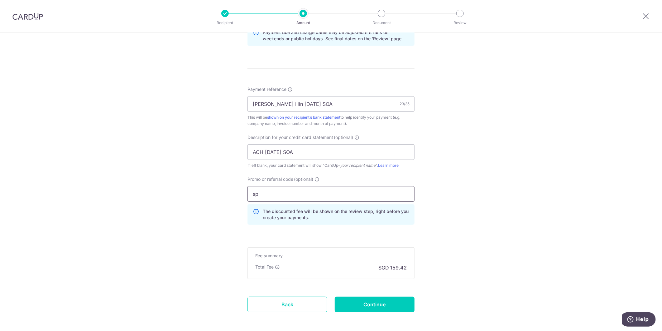
type input "s"
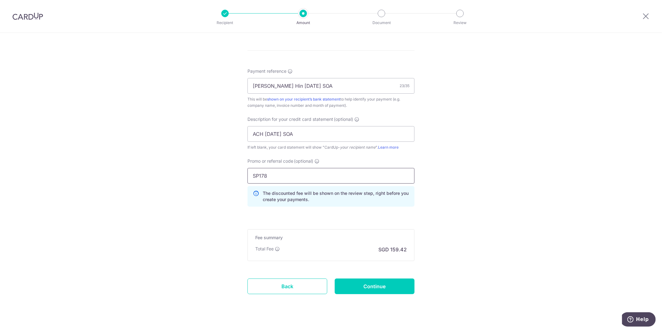
scroll to position [362, 0]
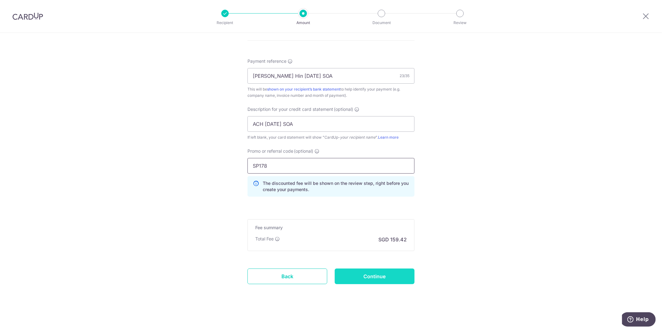
type input "SP178"
click at [361, 272] on input "Continue" at bounding box center [375, 276] width 80 height 16
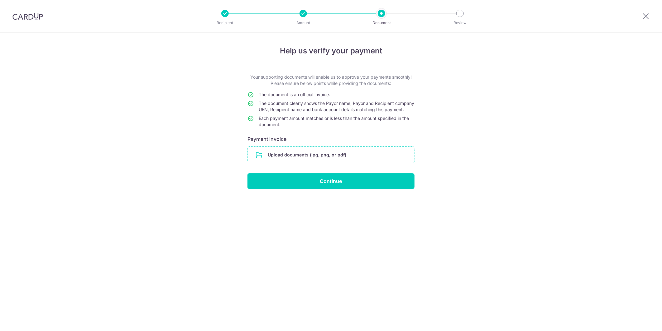
click at [326, 154] on input "file" at bounding box center [331, 155] width 167 height 16
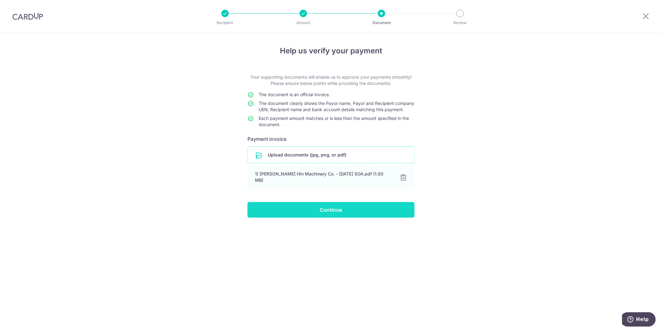
click at [327, 213] on input "Continue" at bounding box center [331, 210] width 167 height 16
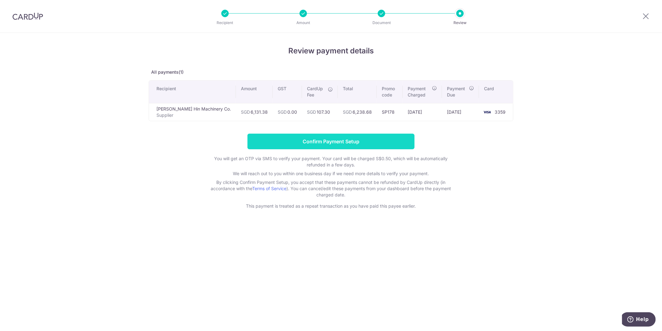
click at [351, 138] on input "Confirm Payment Setup" at bounding box center [331, 141] width 167 height 16
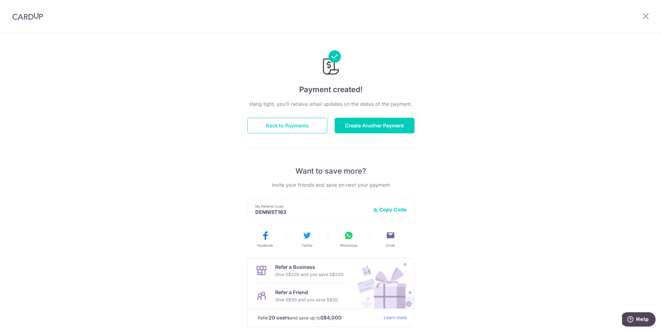
click at [279, 129] on button "Back to Payments" at bounding box center [288, 126] width 80 height 16
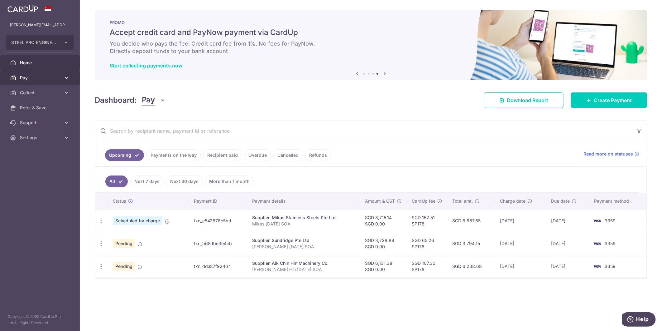
drag, startPoint x: 30, startPoint y: 77, endPoint x: 32, endPoint y: 80, distance: 4.2
click at [30, 77] on span "Pay" at bounding box center [40, 78] width 41 height 6
click at [36, 94] on span "Payments" at bounding box center [40, 93] width 41 height 6
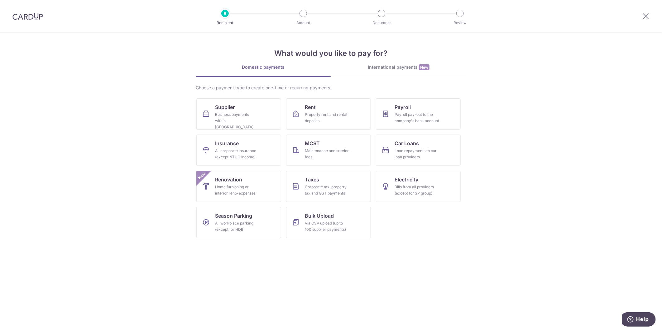
click at [58, 146] on section "What would you like to pay for? Domestic payments International payments New Ch…" at bounding box center [331, 182] width 662 height 298
click at [313, 112] on div "Property rent and rental deposits" at bounding box center [327, 117] width 45 height 12
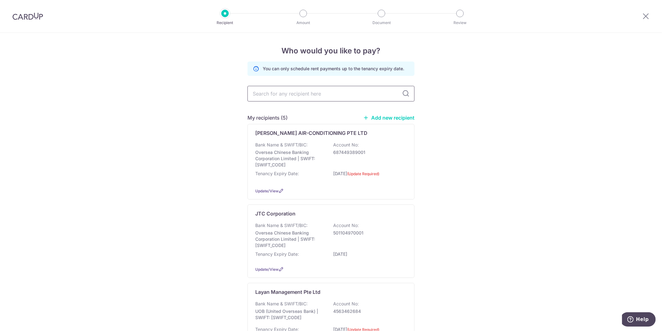
click at [306, 93] on input "text" at bounding box center [331, 94] width 167 height 16
click at [288, 228] on p "Bank Name & SWIFT/BIC:" at bounding box center [281, 225] width 52 height 6
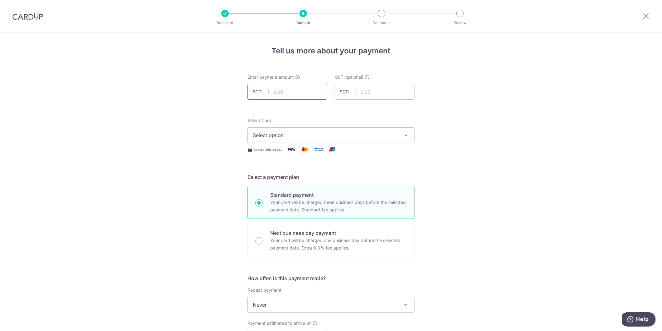
click at [305, 91] on input "text" at bounding box center [288, 92] width 80 height 16
type input "34,042.64"
click at [473, 184] on div "Tell us more about your payment Enter payment amount SGD 34,042.64 34042.64 GST…" at bounding box center [331, 336] width 662 height 606
click at [321, 133] on span "Select option" at bounding box center [325, 134] width 145 height 7
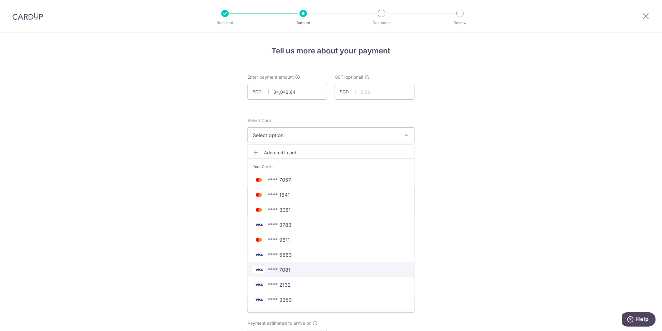
drag, startPoint x: 301, startPoint y: 270, endPoint x: 325, endPoint y: 264, distance: 25.4
click at [301, 270] on span "**** 7081" at bounding box center [331, 269] width 157 height 7
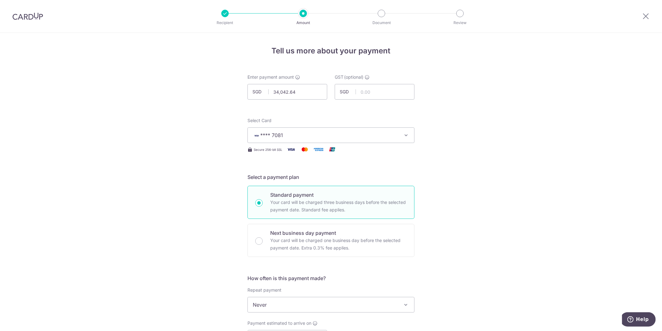
click at [482, 252] on div "Tell us more about your payment Enter payment amount SGD 34,042.64 34042.64 GST…" at bounding box center [331, 336] width 662 height 606
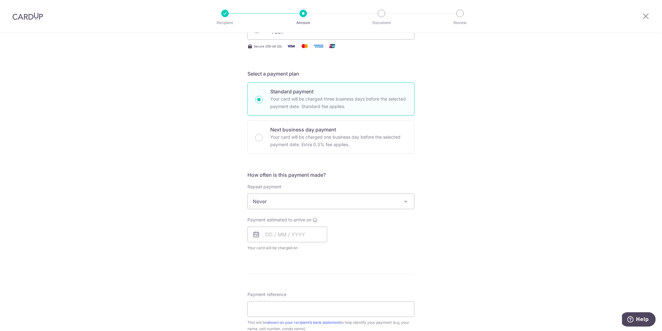
scroll to position [104, 0]
click at [309, 201] on span "Never" at bounding box center [331, 200] width 167 height 15
click at [506, 233] on div "Tell us more about your payment Enter payment amount SGD 34,042.64 34042.64 GST…" at bounding box center [331, 232] width 662 height 606
click at [293, 233] on input "text" at bounding box center [288, 234] width 80 height 16
click at [276, 304] on link "13" at bounding box center [273, 303] width 10 height 10
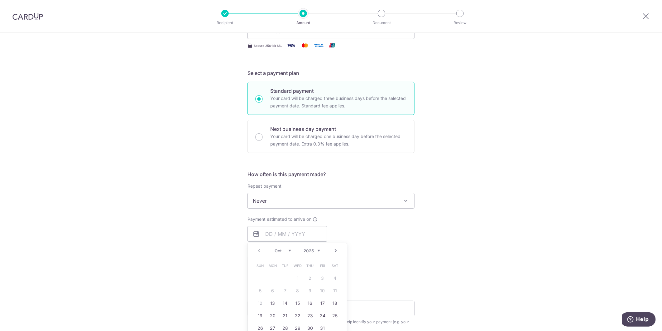
type input "[DATE]"
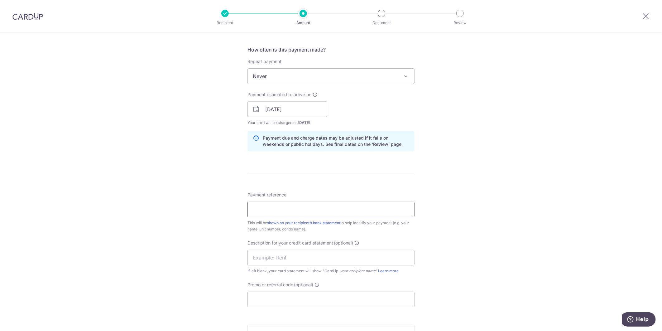
scroll to position [242, 0]
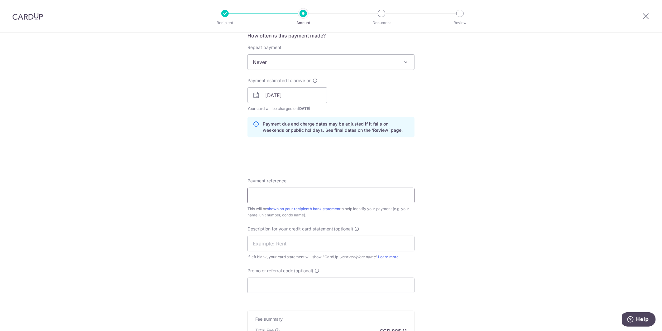
click at [285, 202] on input "Payment reference" at bounding box center [331, 195] width 167 height 16
click at [299, 201] on input "Payment reference" at bounding box center [331, 195] width 167 height 16
click at [306, 196] on input "Payment reference" at bounding box center [331, 195] width 167 height 16
type input "J"
click at [290, 246] on input "text" at bounding box center [331, 243] width 167 height 16
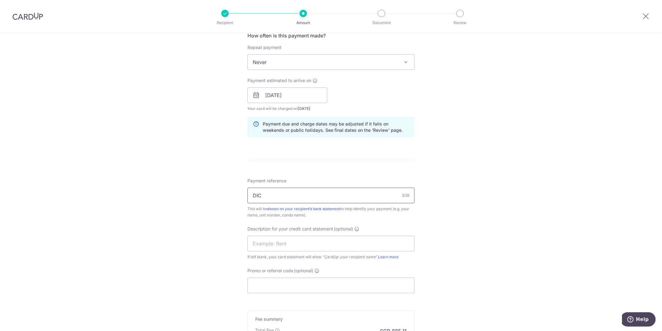
drag, startPoint x: 289, startPoint y: 198, endPoint x: 146, endPoint y: 181, distance: 144.5
click at [146, 181] on div "Tell us more about your payment Enter payment amount SGD 34,042.64 34042.64 GST…" at bounding box center [331, 106] width 662 height 632
paste input "0525 [DATE] RENTAL"
type input "DIC 0525 [DATE] RENTAL"
click at [300, 241] on input "text" at bounding box center [331, 243] width 167 height 16
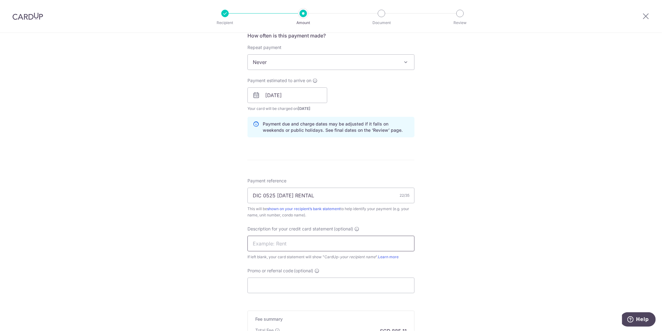
paste input "DIC 0525 [DATE]"
type input "DIC 0525 [DATE]"
click at [292, 284] on input "Promo or referral code (optional)" at bounding box center [331, 285] width 167 height 16
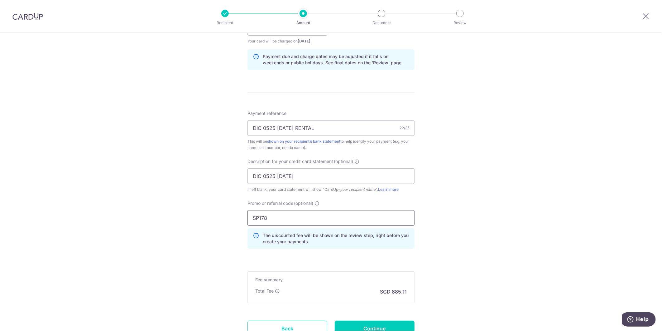
scroll to position [362, 0]
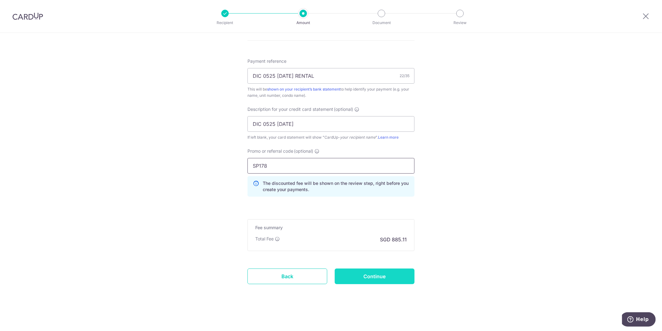
type input "SP178"
click at [379, 274] on input "Continue" at bounding box center [375, 276] width 80 height 16
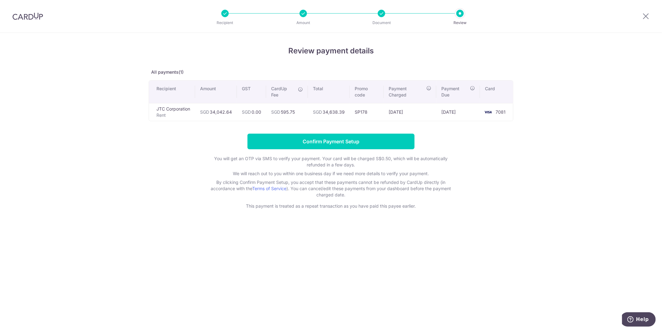
click at [596, 167] on div "Review payment details All payments(1) Recipient Amount GST CardUp Fee Total Pr…" at bounding box center [331, 182] width 662 height 298
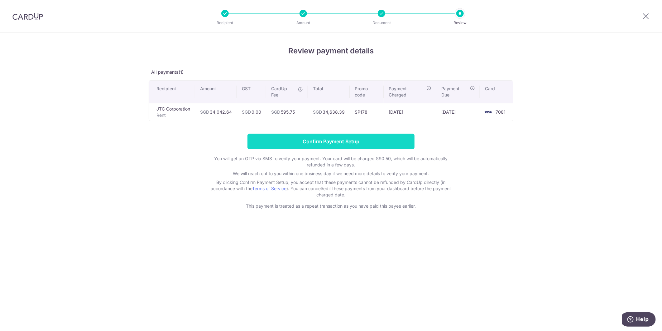
click at [337, 146] on input "Confirm Payment Setup" at bounding box center [331, 141] width 167 height 16
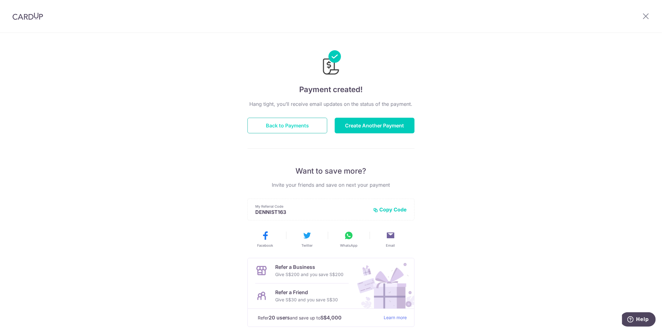
click at [294, 121] on button "Back to Payments" at bounding box center [288, 126] width 80 height 16
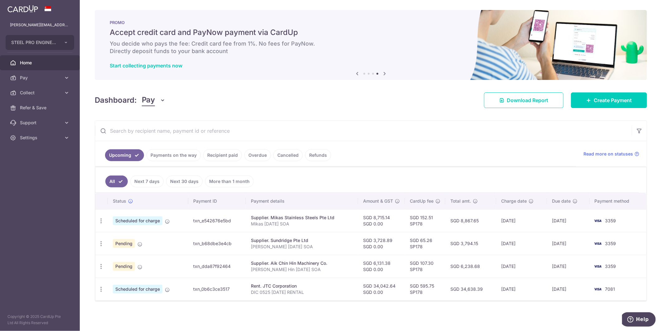
click at [515, 319] on div "× Pause Schedule Pause all future payments in this series Pause just this one p…" at bounding box center [371, 165] width 583 height 331
click at [425, 319] on div "× Pause Schedule Pause all future payments in this series Pause just this one p…" at bounding box center [371, 165] width 583 height 331
